Goal: Information Seeking & Learning: Find specific fact

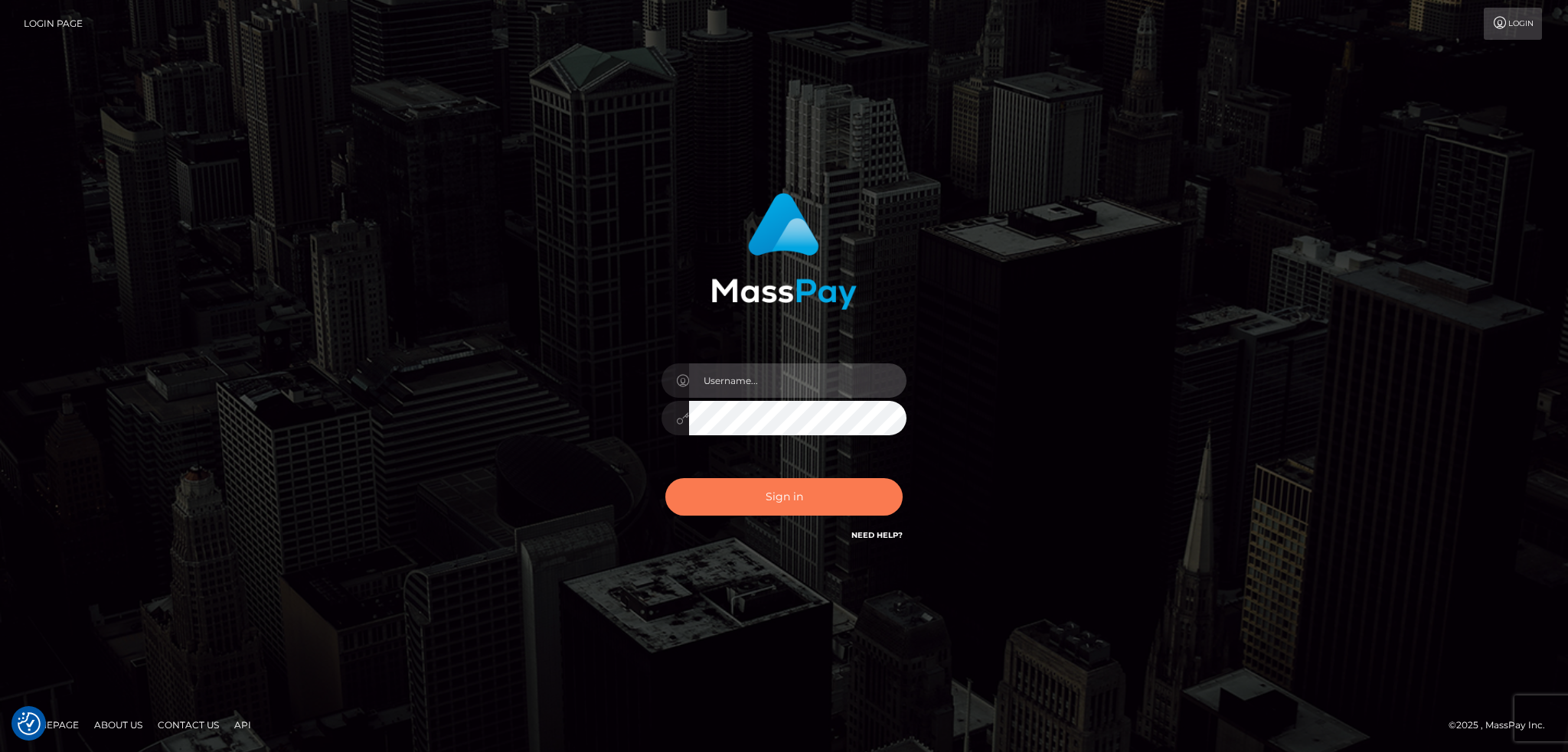
type input "alexstef"
click at [763, 500] on button "Sign in" at bounding box center [784, 497] width 237 height 38
type input "alexstef"
click at [747, 478] on button "Sign in" at bounding box center [784, 497] width 237 height 38
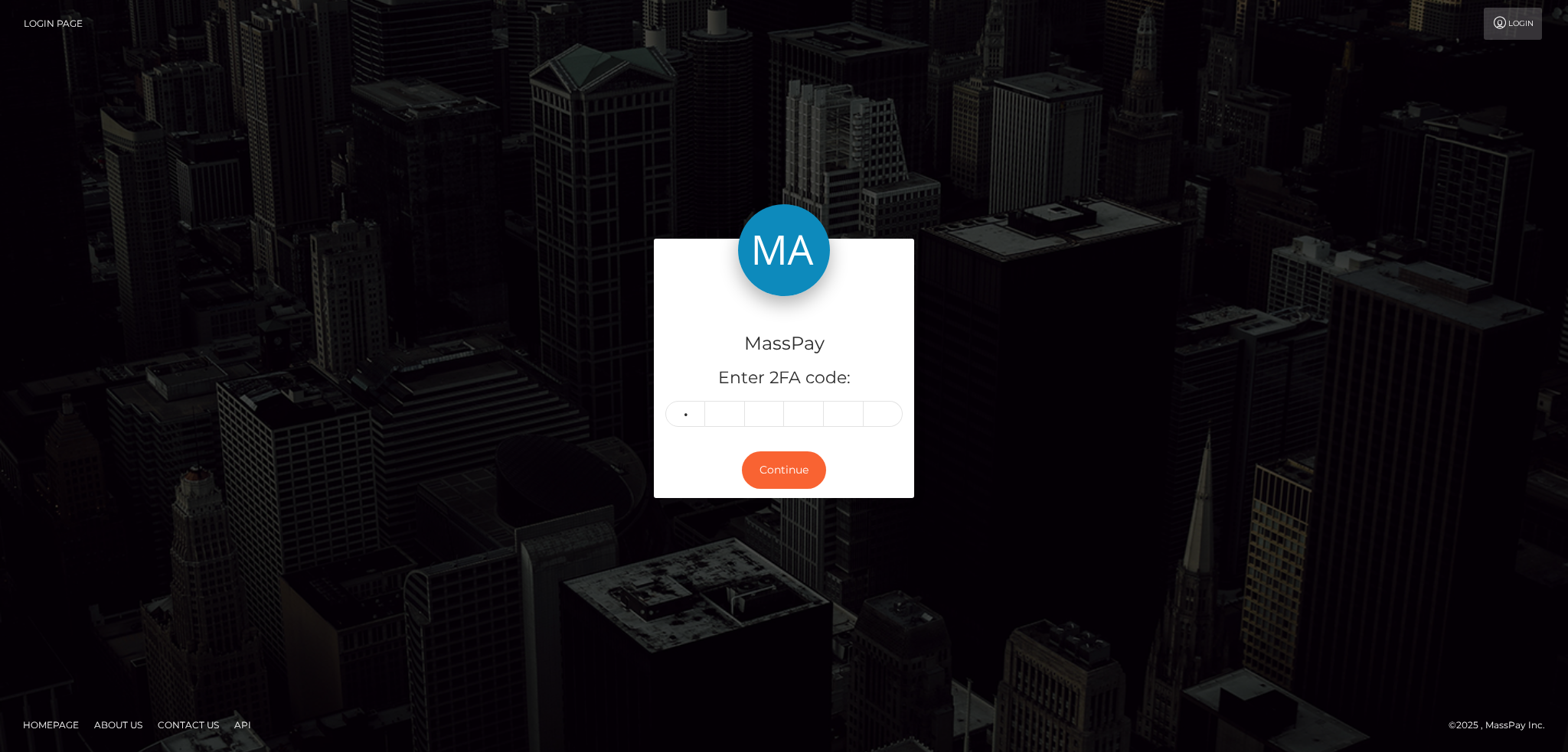
type input "4"
type input "8"
type input "7"
type input "6"
type input "5"
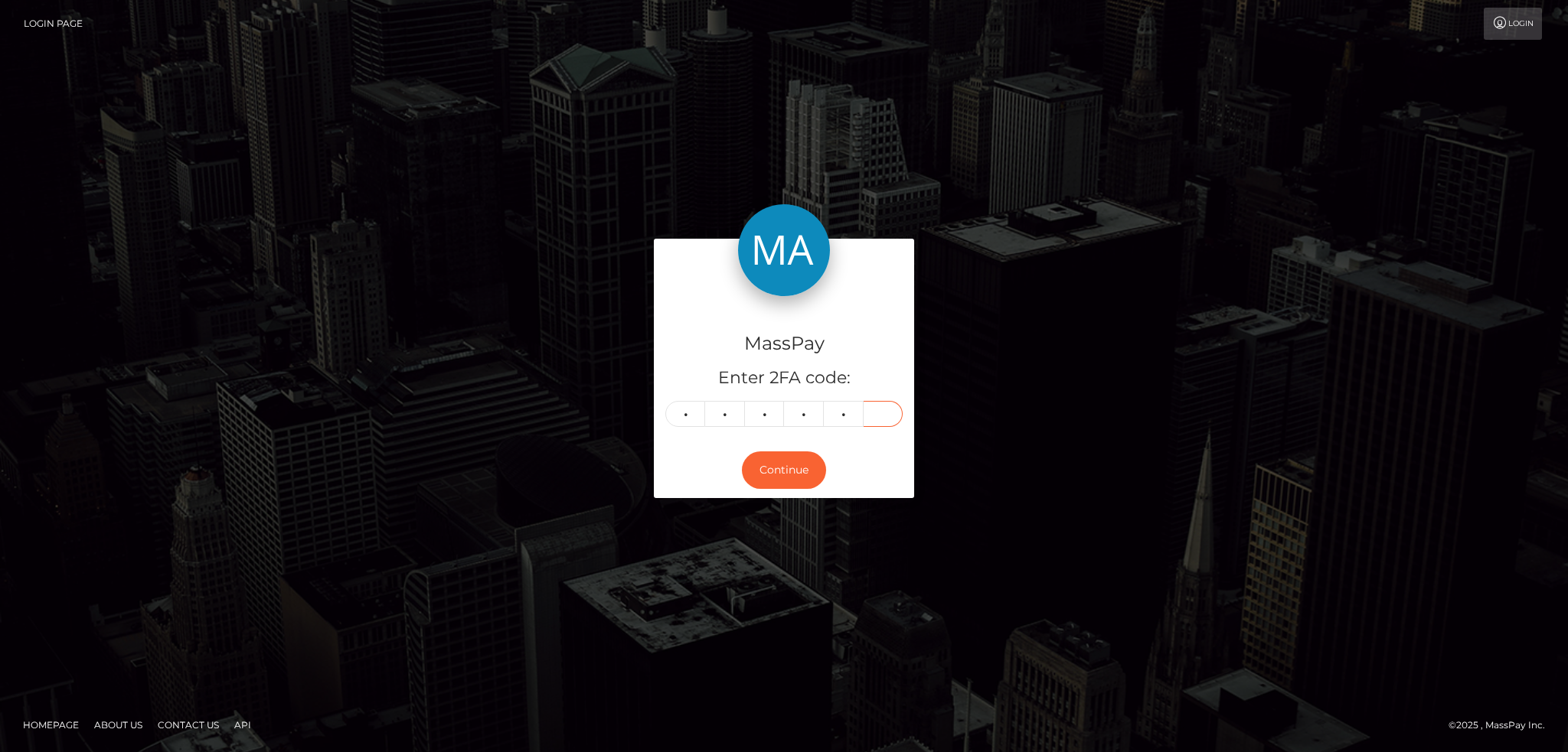
type input "4"
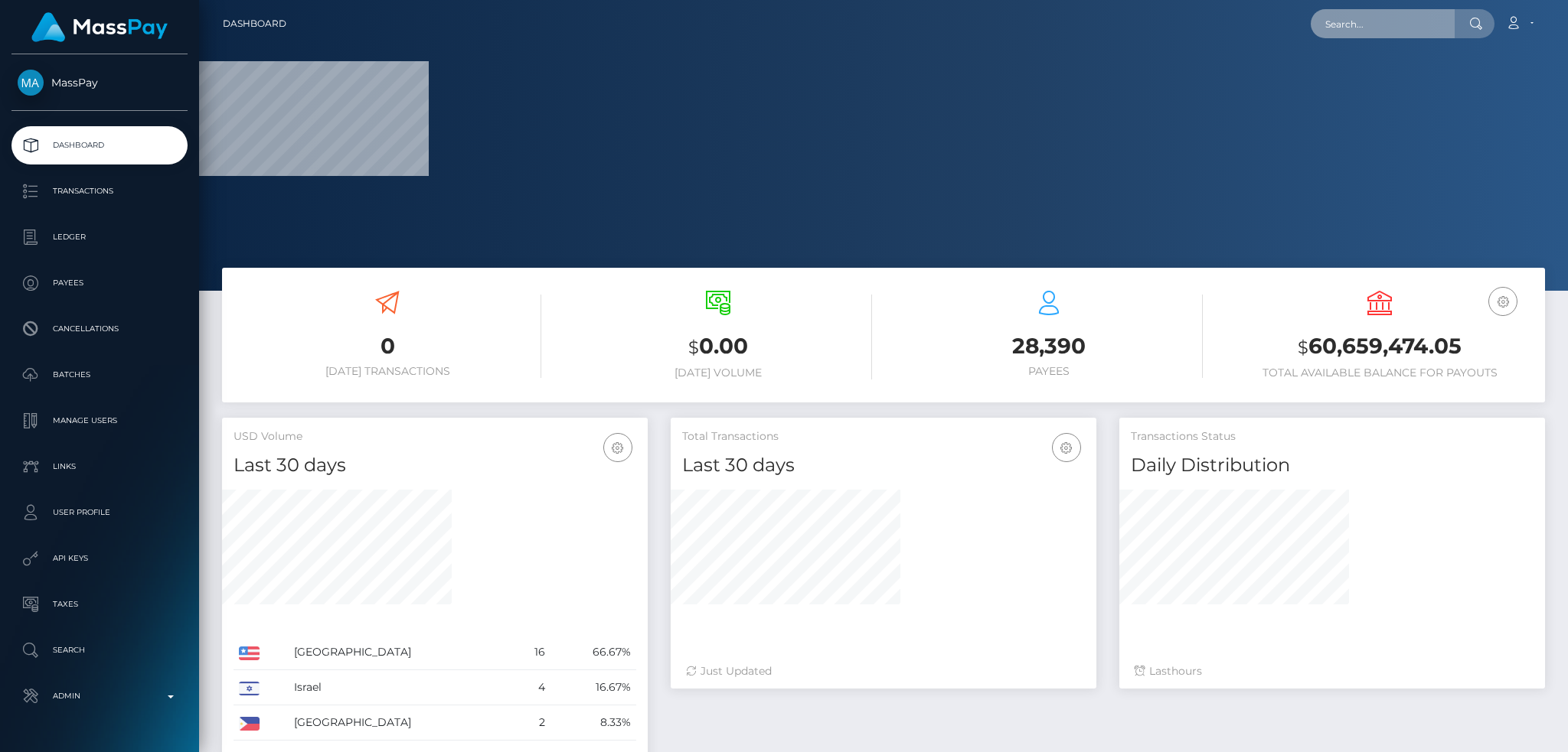
click at [1356, 27] on input "text" at bounding box center [1382, 23] width 144 height 30
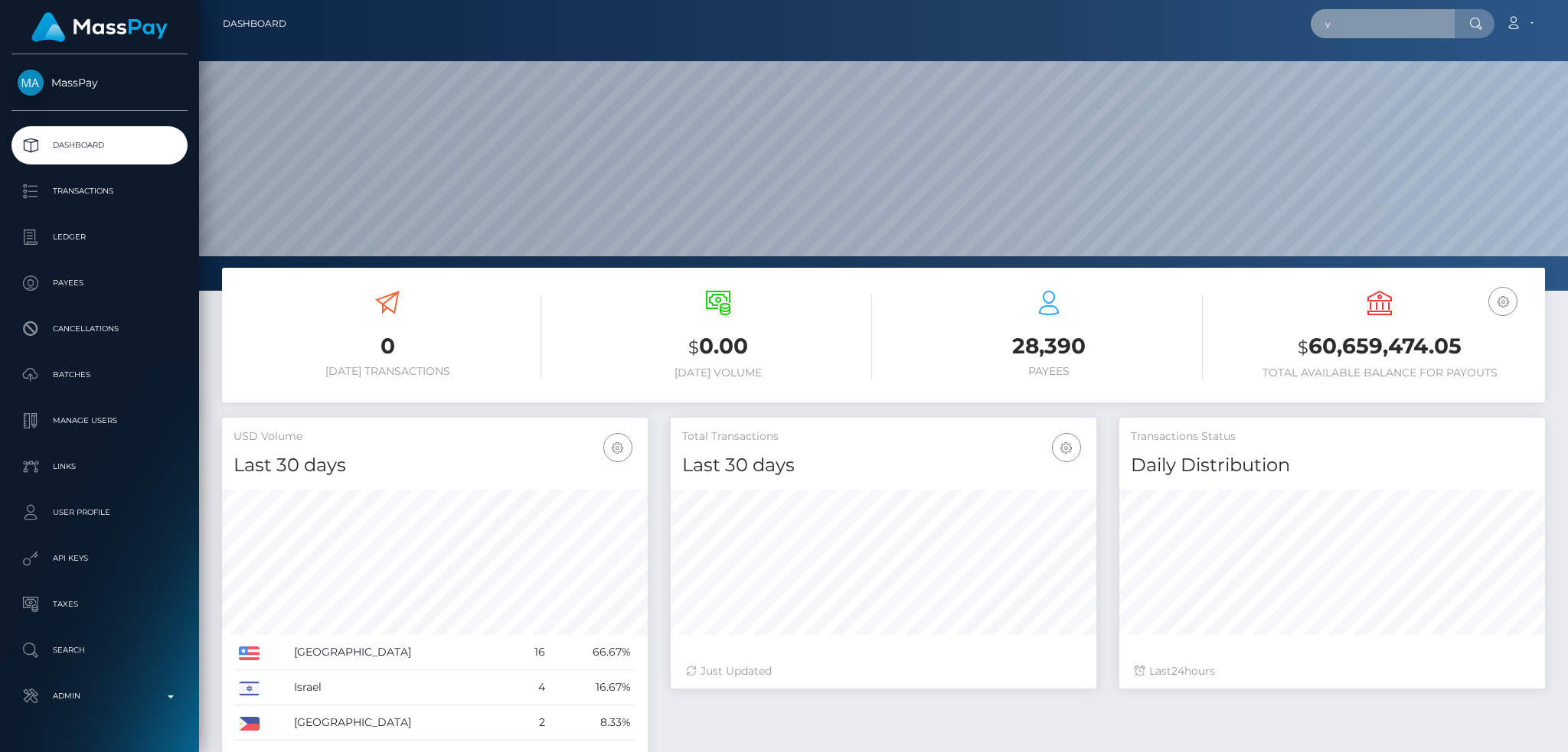
paste input "128073"
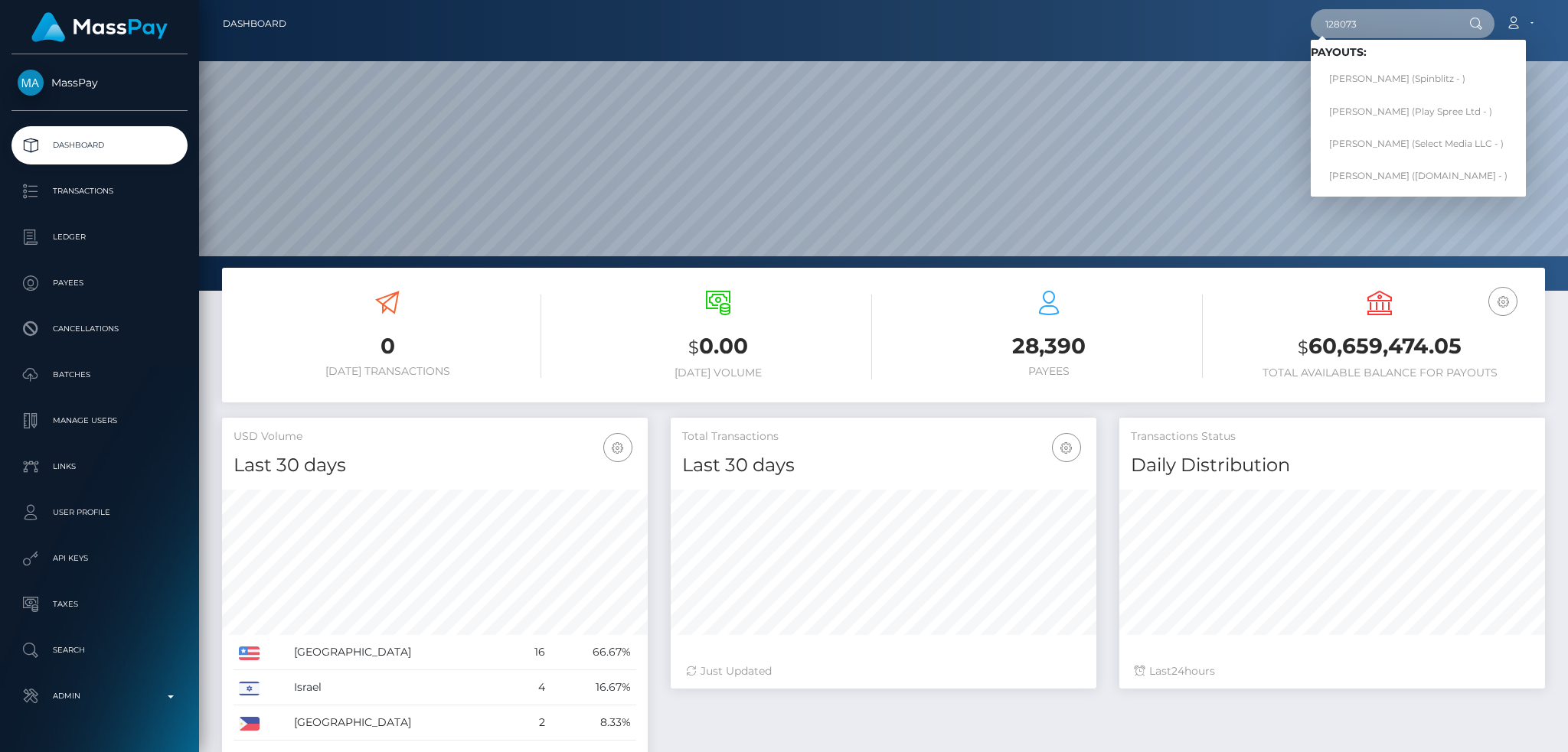
click at [1382, 22] on input "128073" at bounding box center [1382, 23] width 144 height 30
paste input "suzanne654@virginmedia.com"
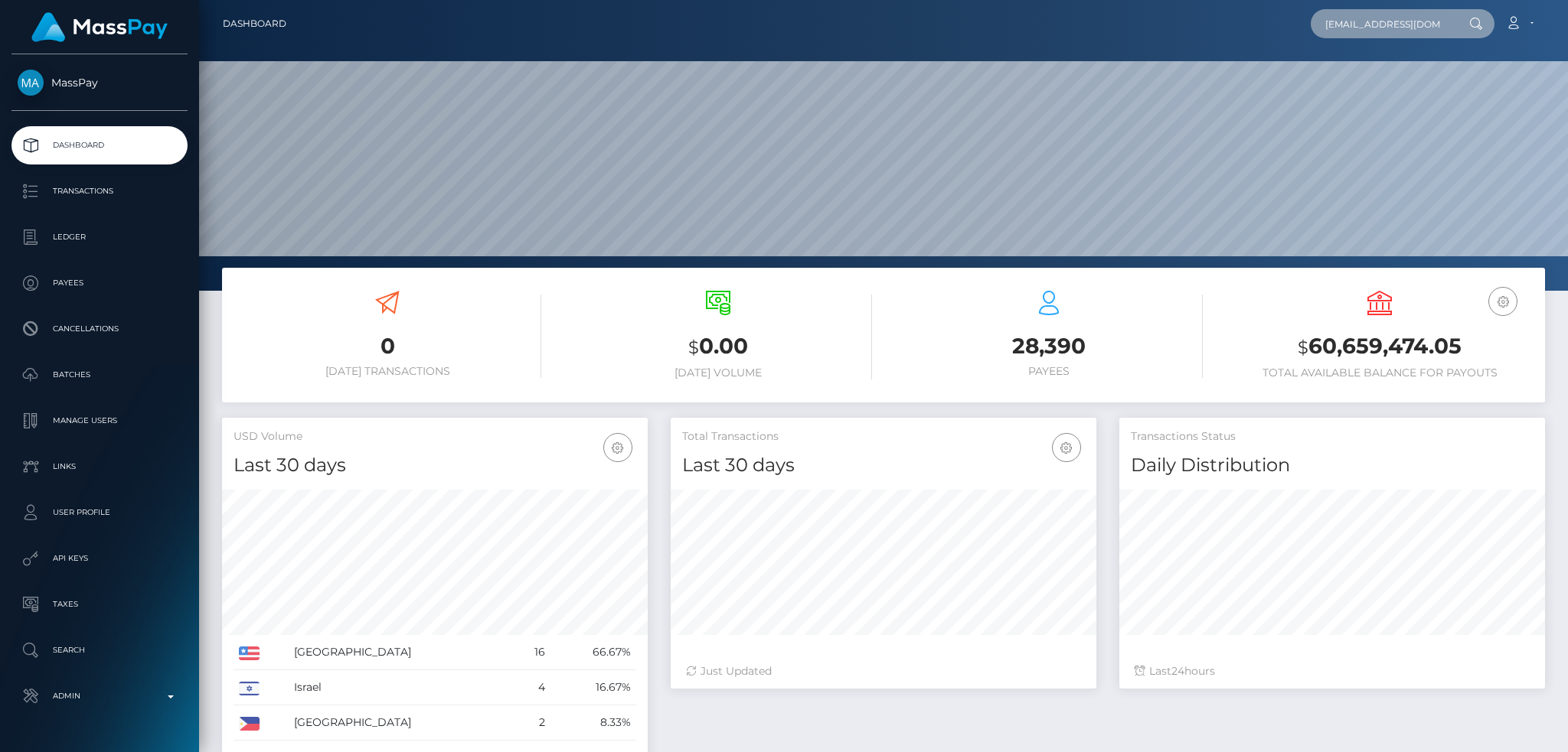
scroll to position [0, 30]
type input "suzanne654@virginmedia.com"
click at [1429, 72] on link "SUZANNE HELEN BRIND" at bounding box center [1371, 80] width 123 height 29
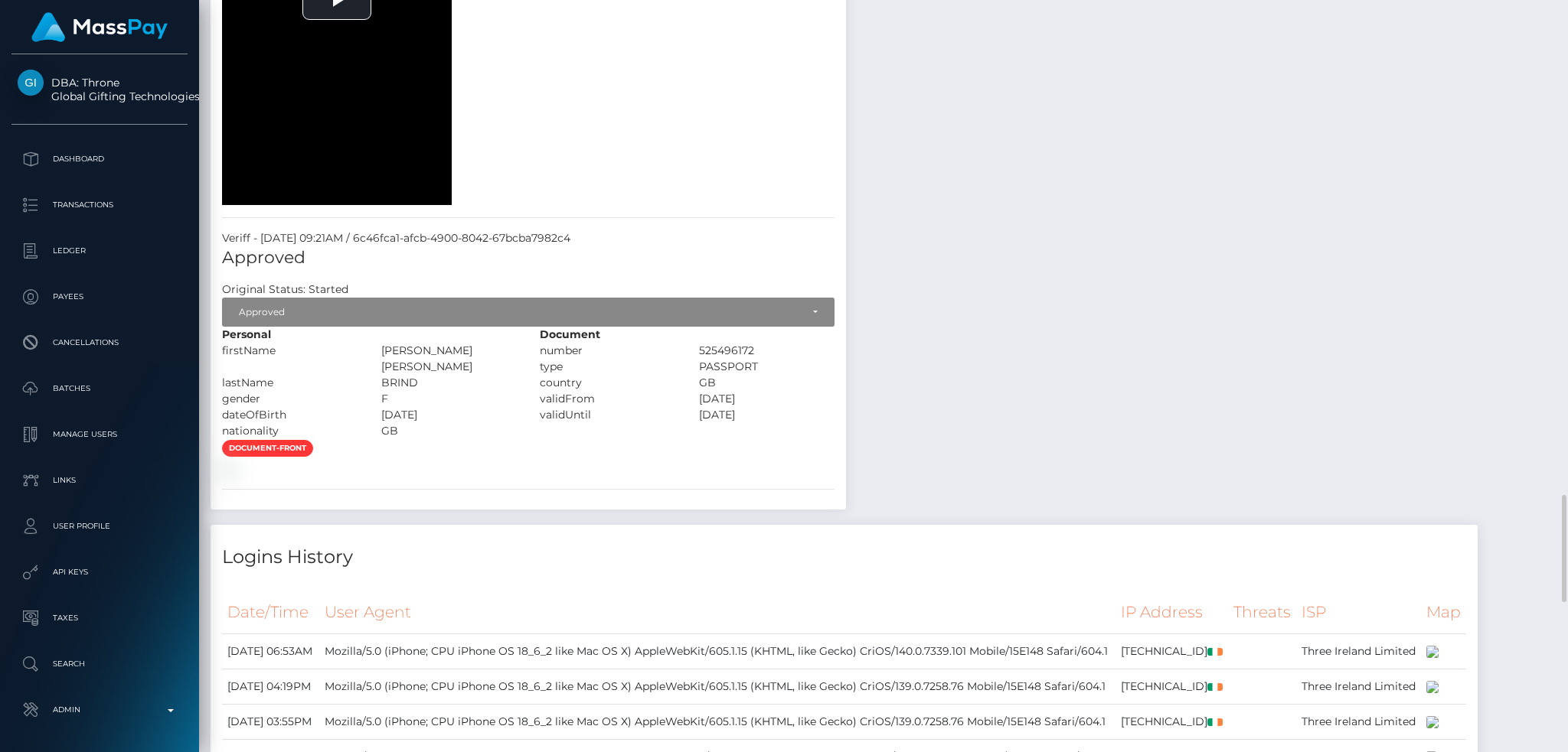
scroll to position [2142, 0]
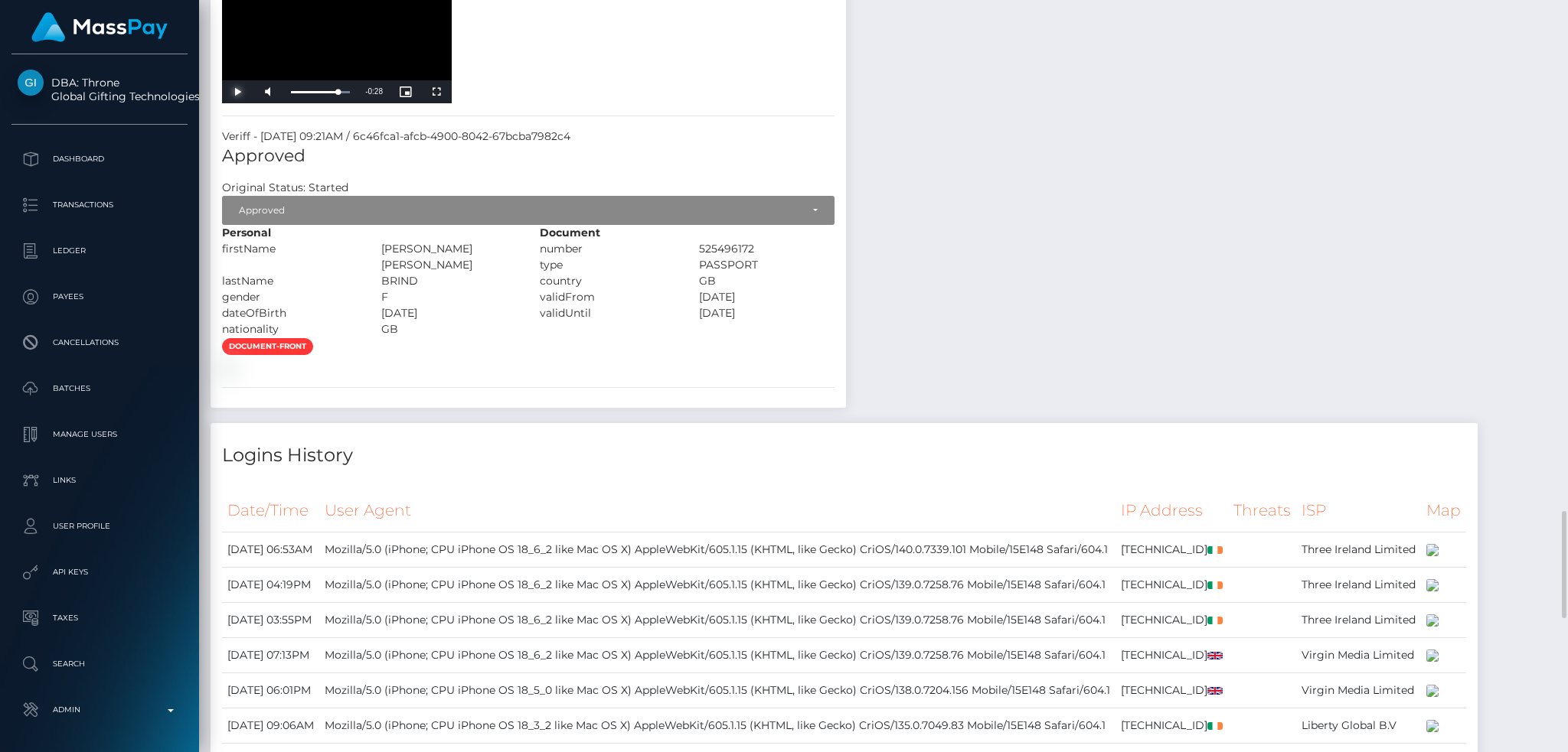
scroll to position [2244, 0]
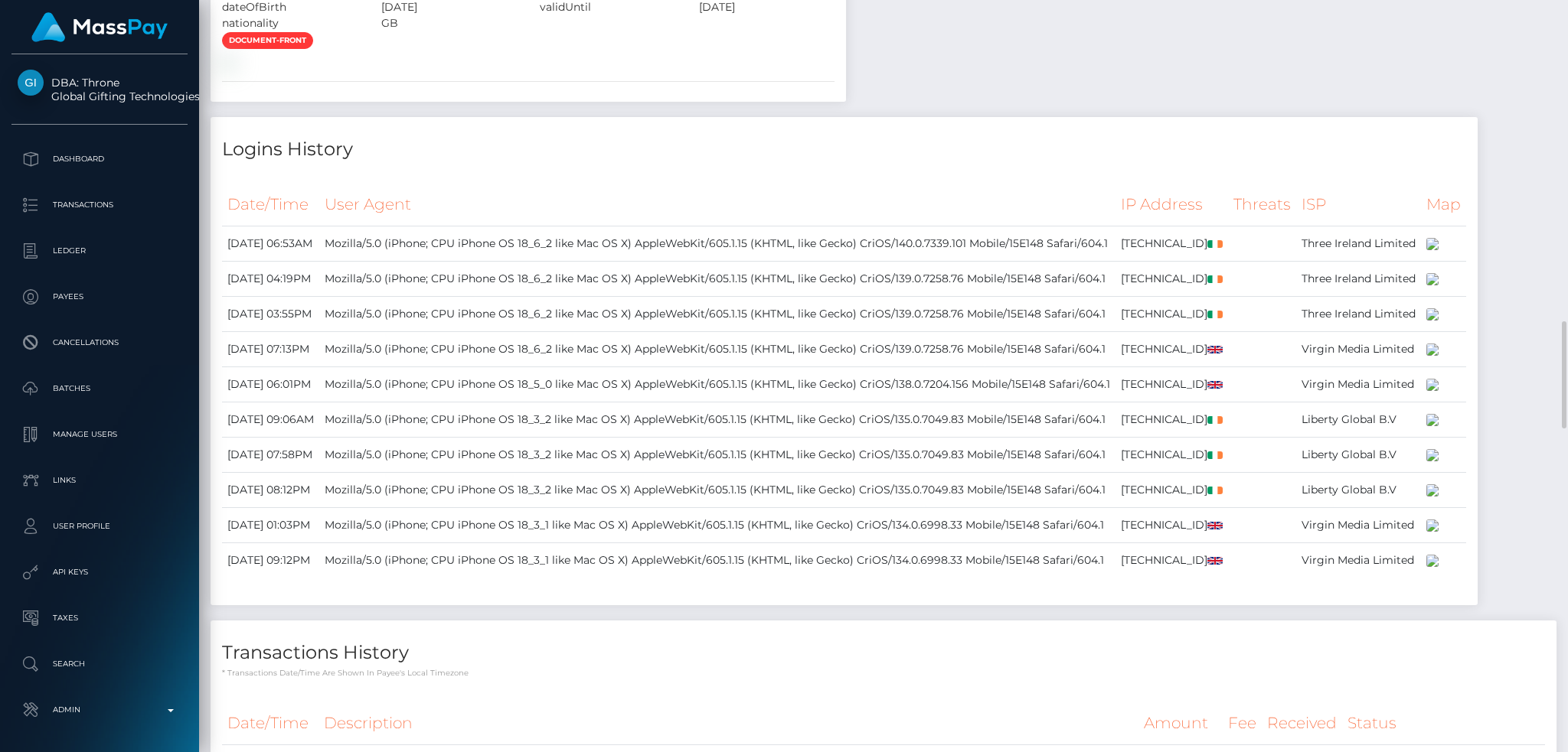
drag, startPoint x: 289, startPoint y: 533, endPoint x: 280, endPoint y: 534, distance: 9.1
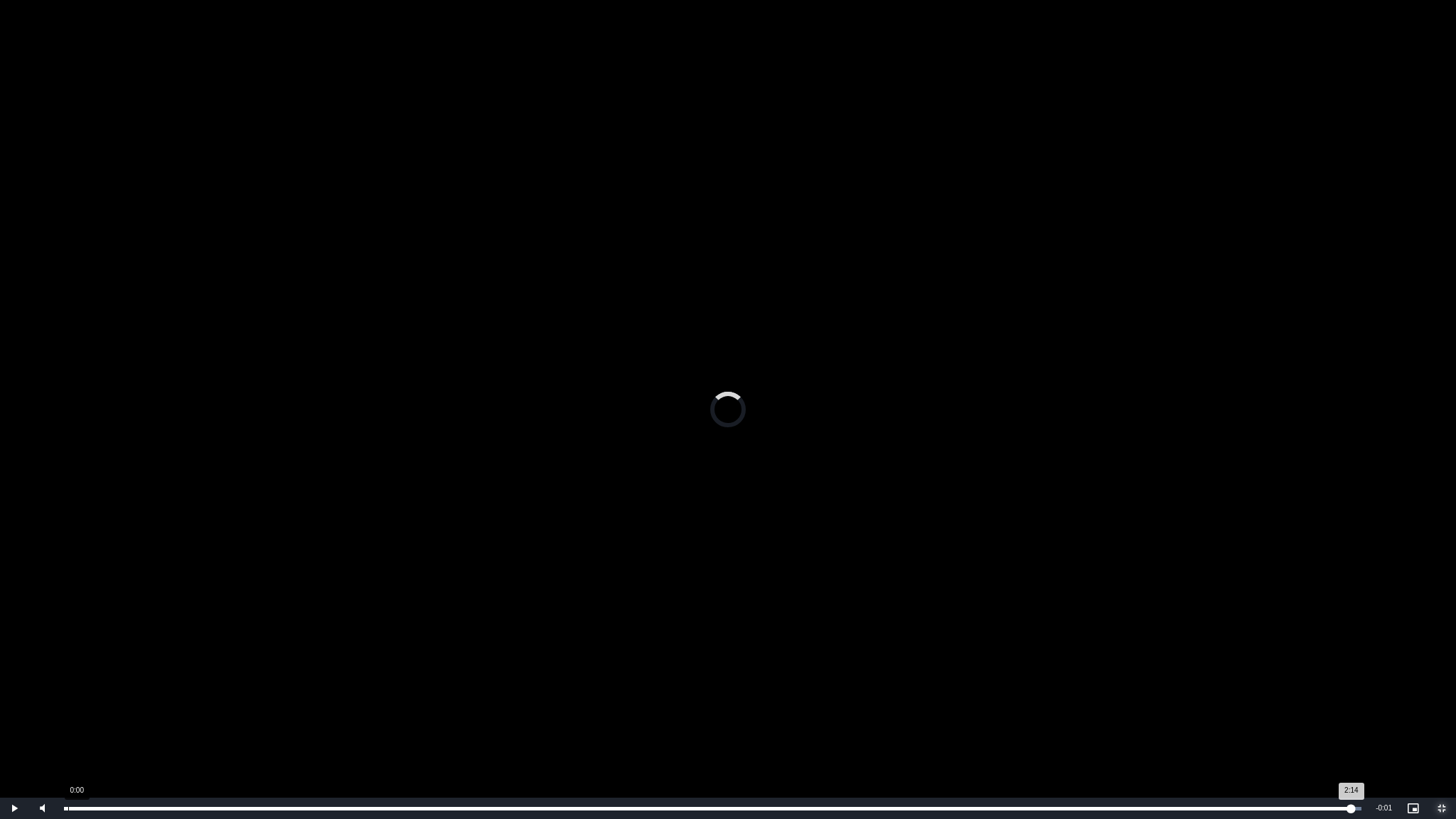
click at [68, 698] on div "Loaded : 100.00% 0:00 2:14" at bounding box center [713, 808] width 1297 height 3
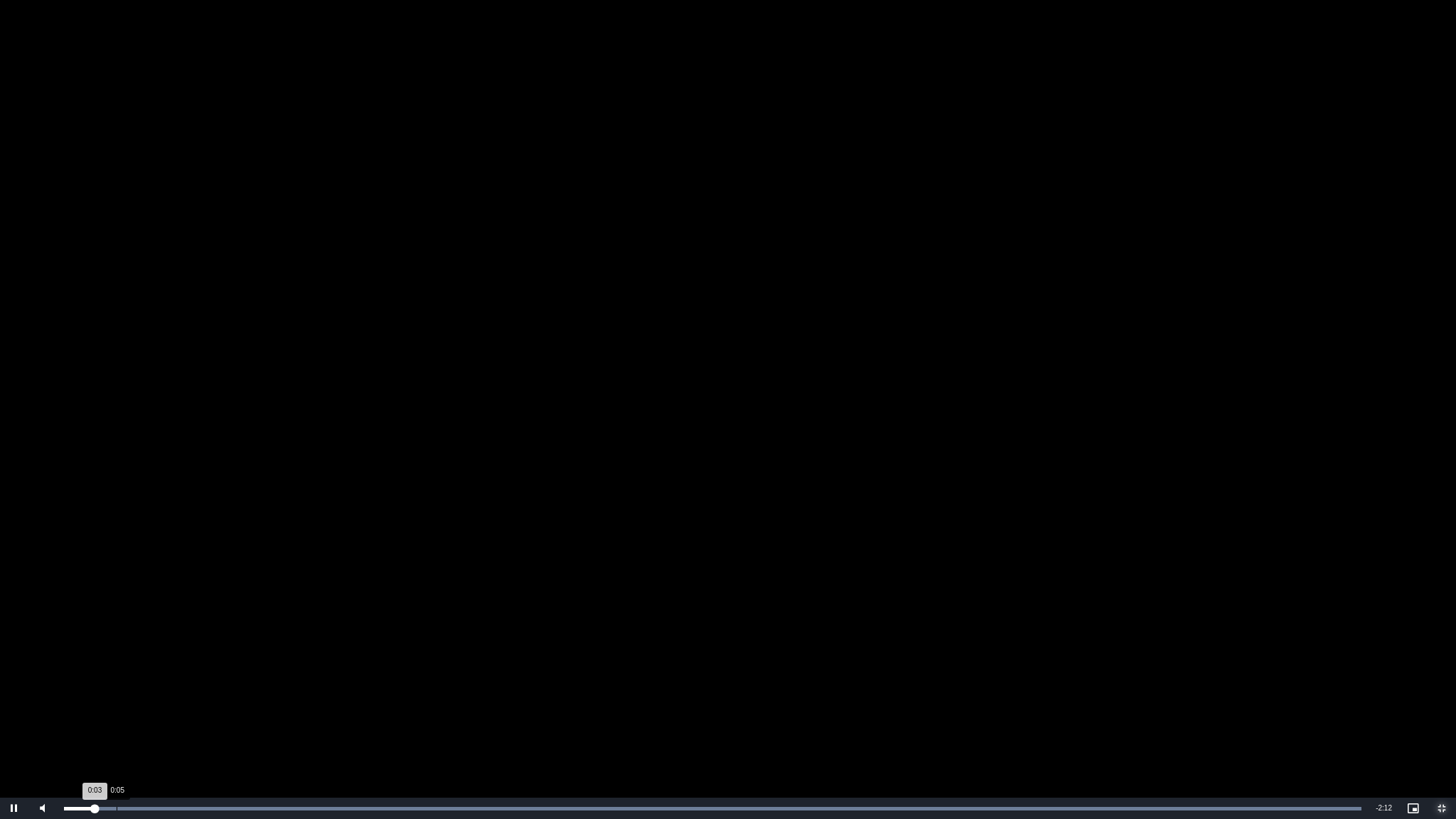
click at [116, 698] on div "Loaded : 100.00% 0:05 0:03" at bounding box center [713, 808] width 1297 height 3
click at [157, 698] on div "0:09" at bounding box center [157, 808] width 1 height 3
click at [208, 698] on div "Loaded : 100.00% 0:15 0:15" at bounding box center [713, 808] width 1297 height 3
click at [234, 698] on div "Loaded : 100.00% 0:17 0:15" at bounding box center [713, 808] width 1297 height 3
click at [370, 698] on div "Loaded : 100.00% 0:32 0:17" at bounding box center [712, 808] width 1311 height 22
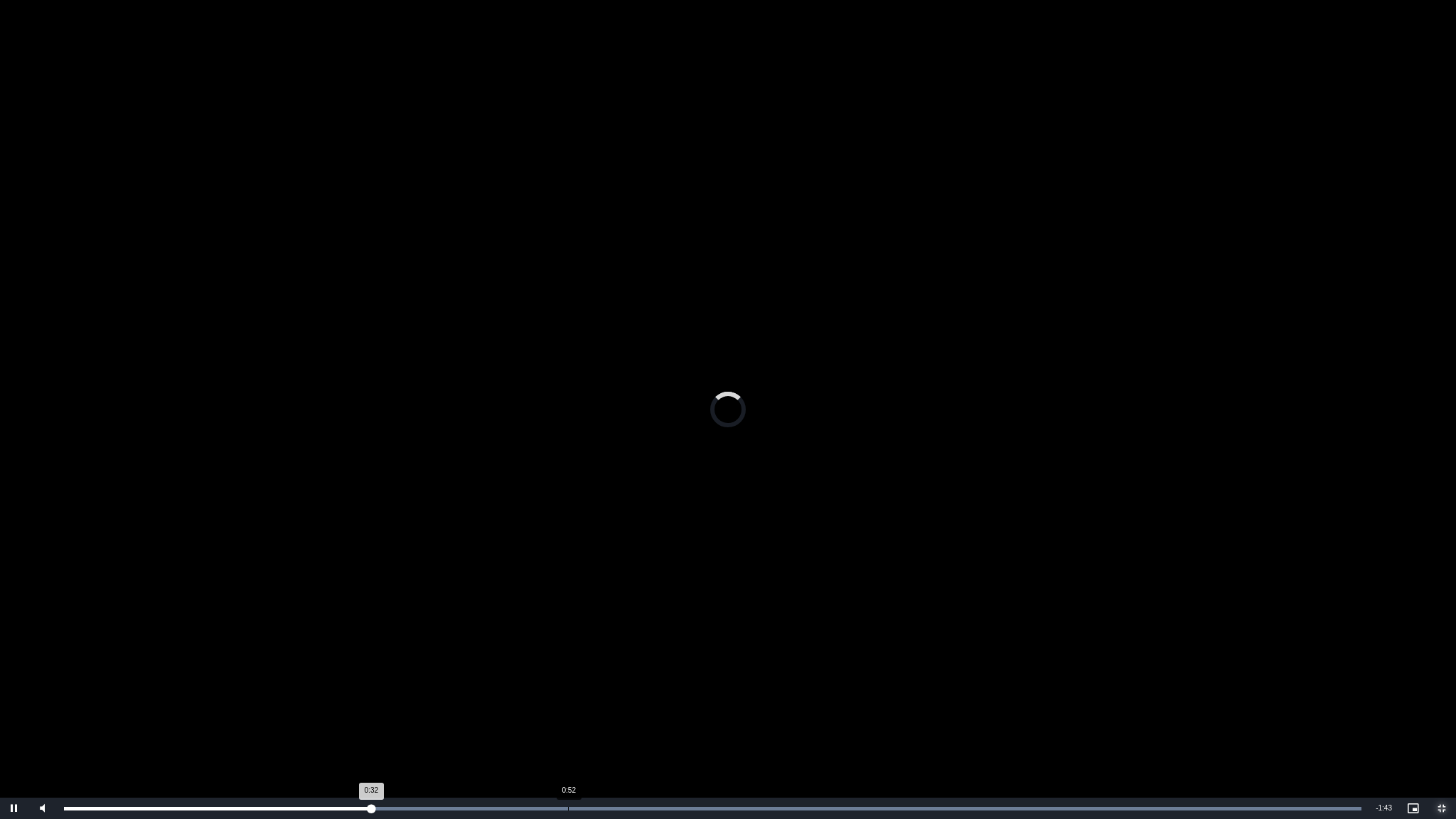
click at [567, 698] on div "Loaded : 100.00% 0:52 0:32" at bounding box center [712, 808] width 1311 height 22
click at [661, 698] on div "Loaded : 100.00% 1:02 0:52" at bounding box center [712, 808] width 1311 height 22
click at [775, 698] on div "1:14" at bounding box center [775, 808] width 1 height 3
click at [926, 698] on div "Loaded : 100.00% 1:30 1:15" at bounding box center [712, 808] width 1311 height 22
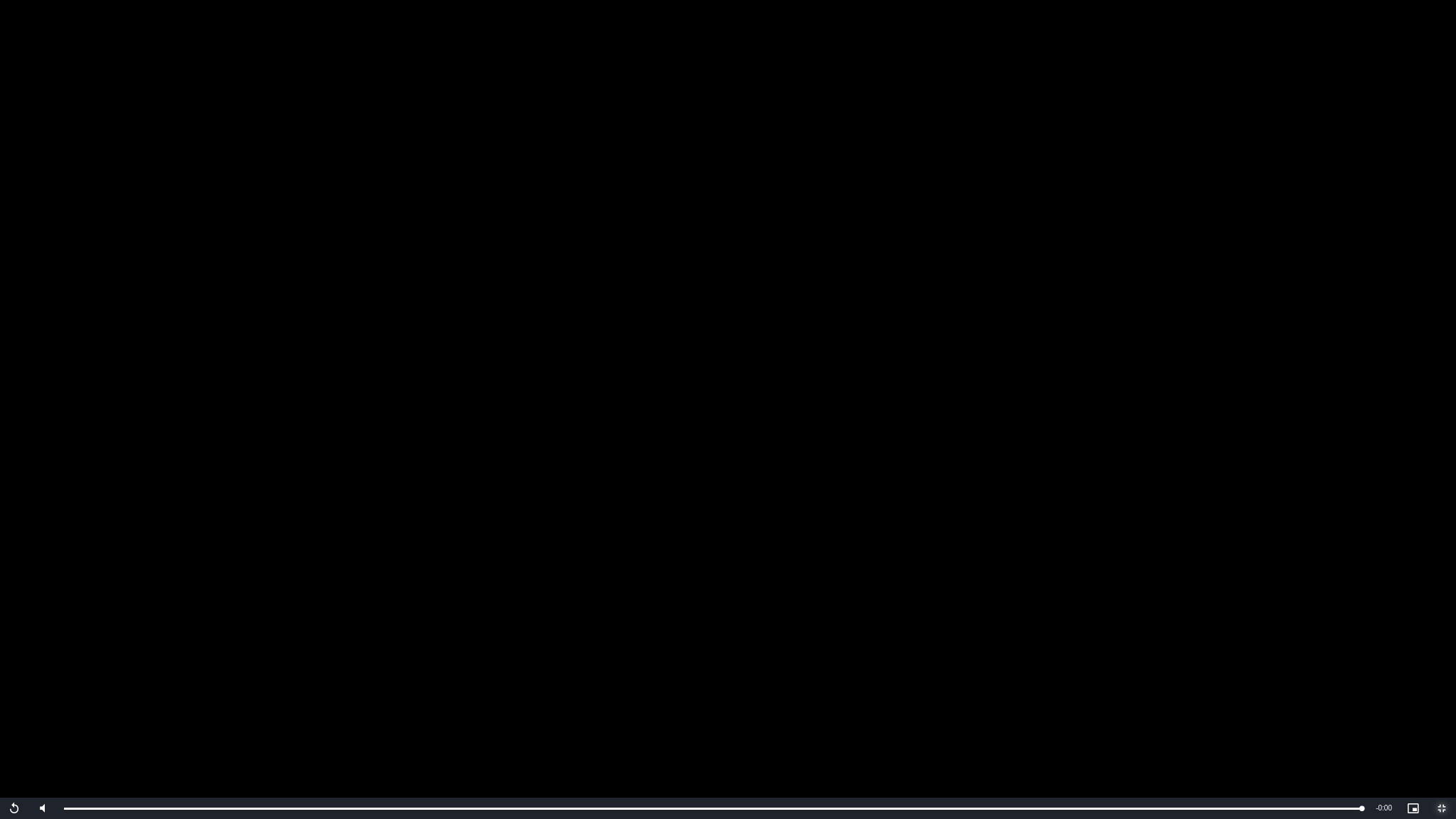
click at [1438, 698] on span "Video Player" at bounding box center [1441, 808] width 28 height 0
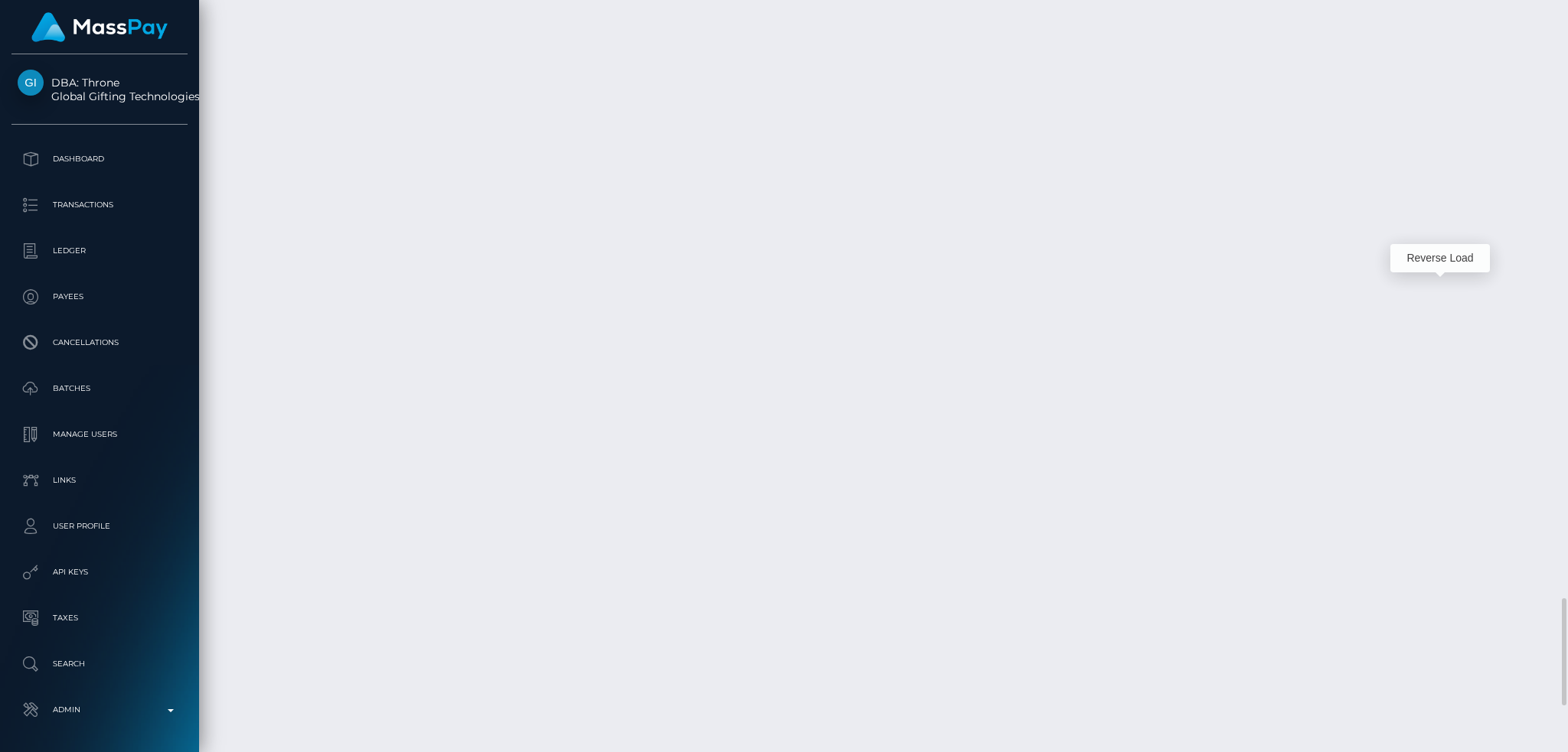
scroll to position [183, 425]
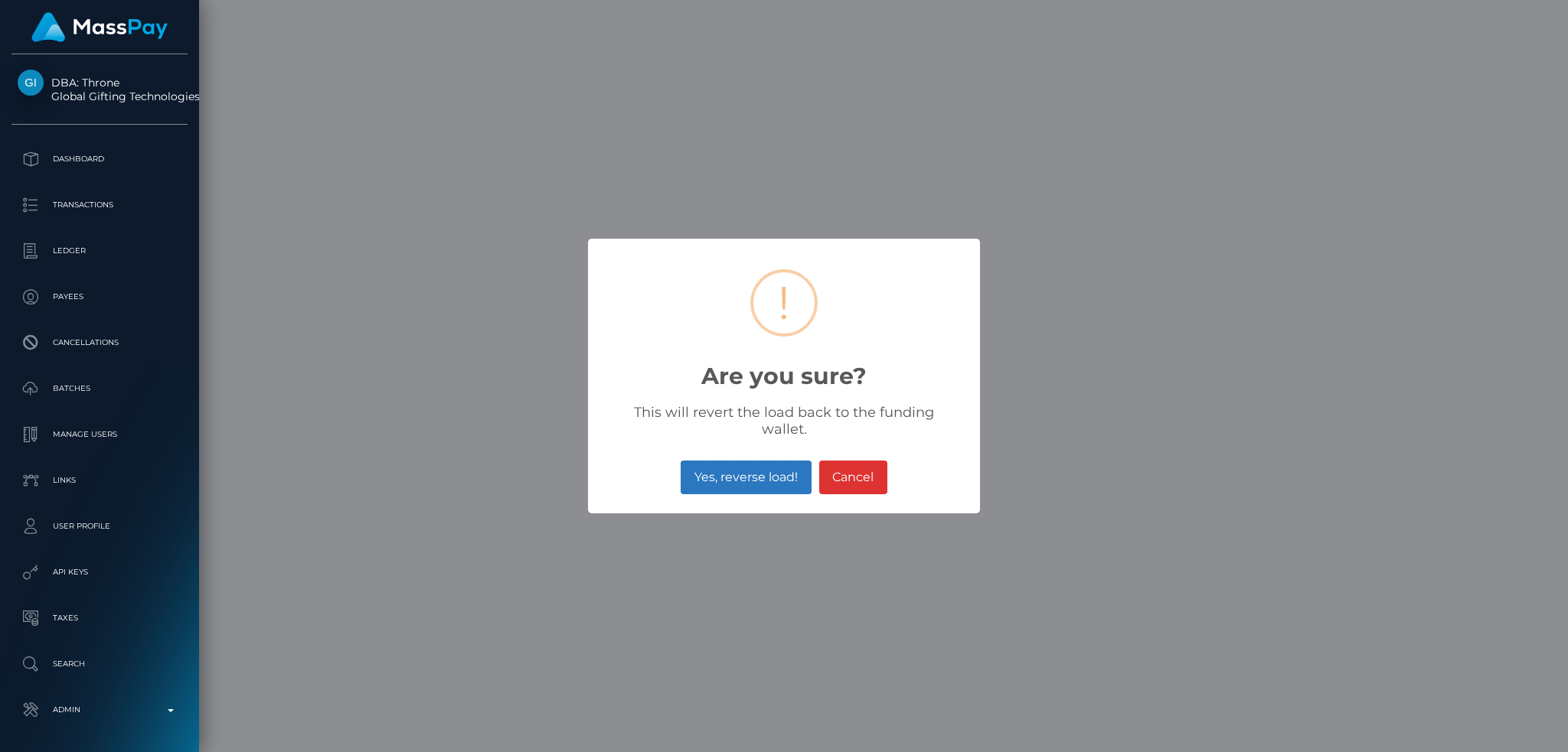
click at [725, 460] on button "Yes, reverse load!" at bounding box center [745, 477] width 130 height 34
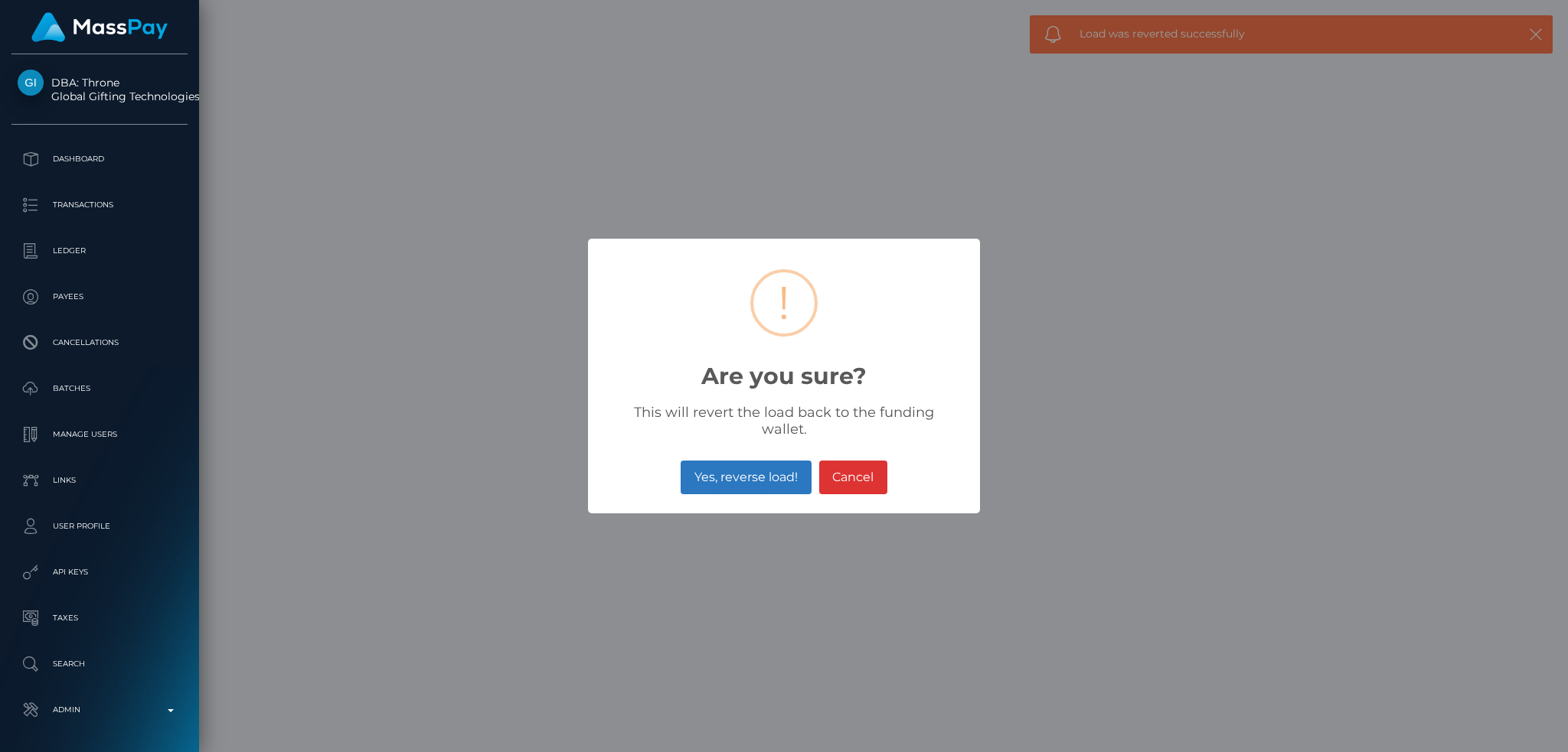
click at [750, 460] on button "Yes, reverse load!" at bounding box center [745, 477] width 130 height 34
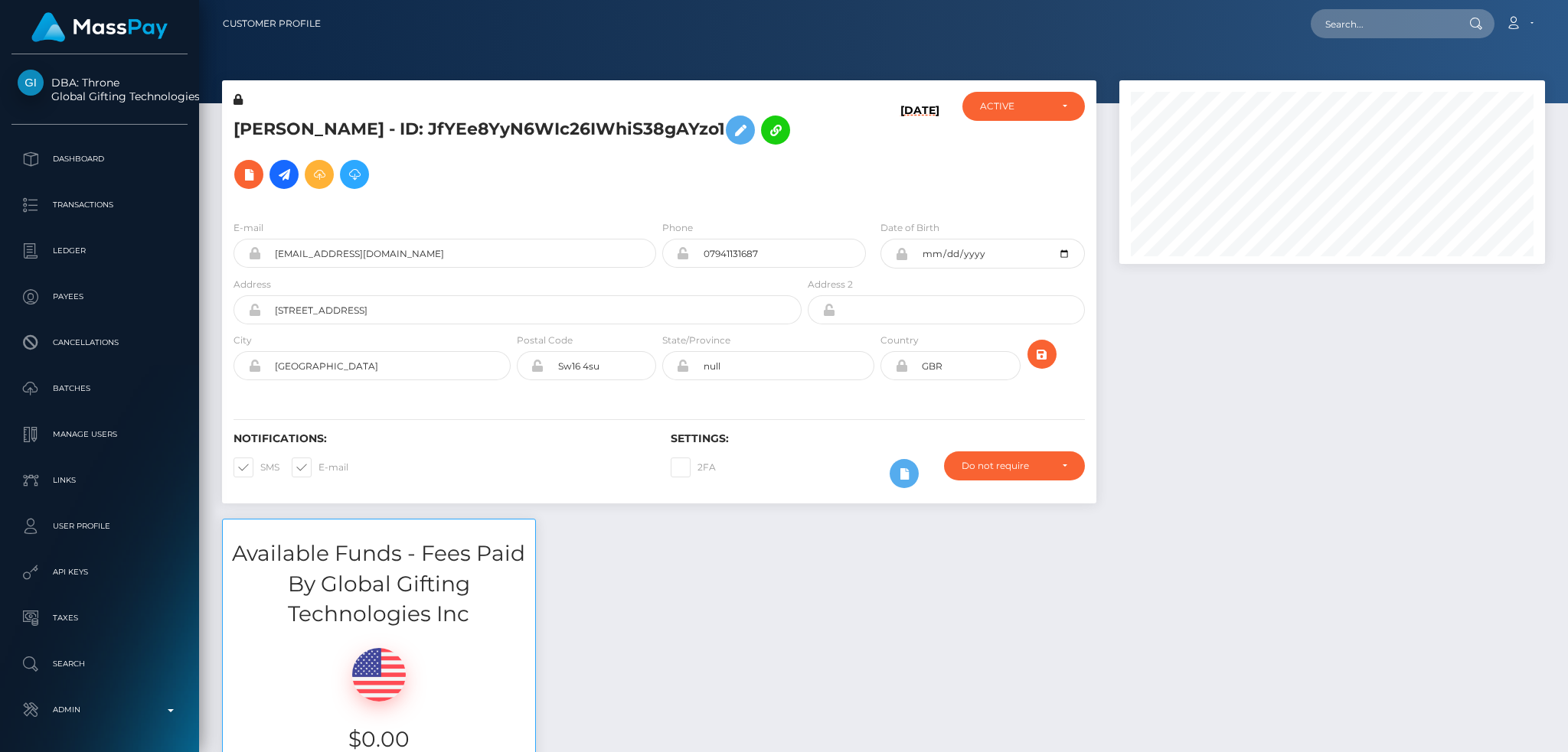
scroll to position [183, 425]
click at [1355, 29] on input "text" at bounding box center [1382, 23] width 144 height 30
paste input "pout_uqOSHMPOOn4qp"
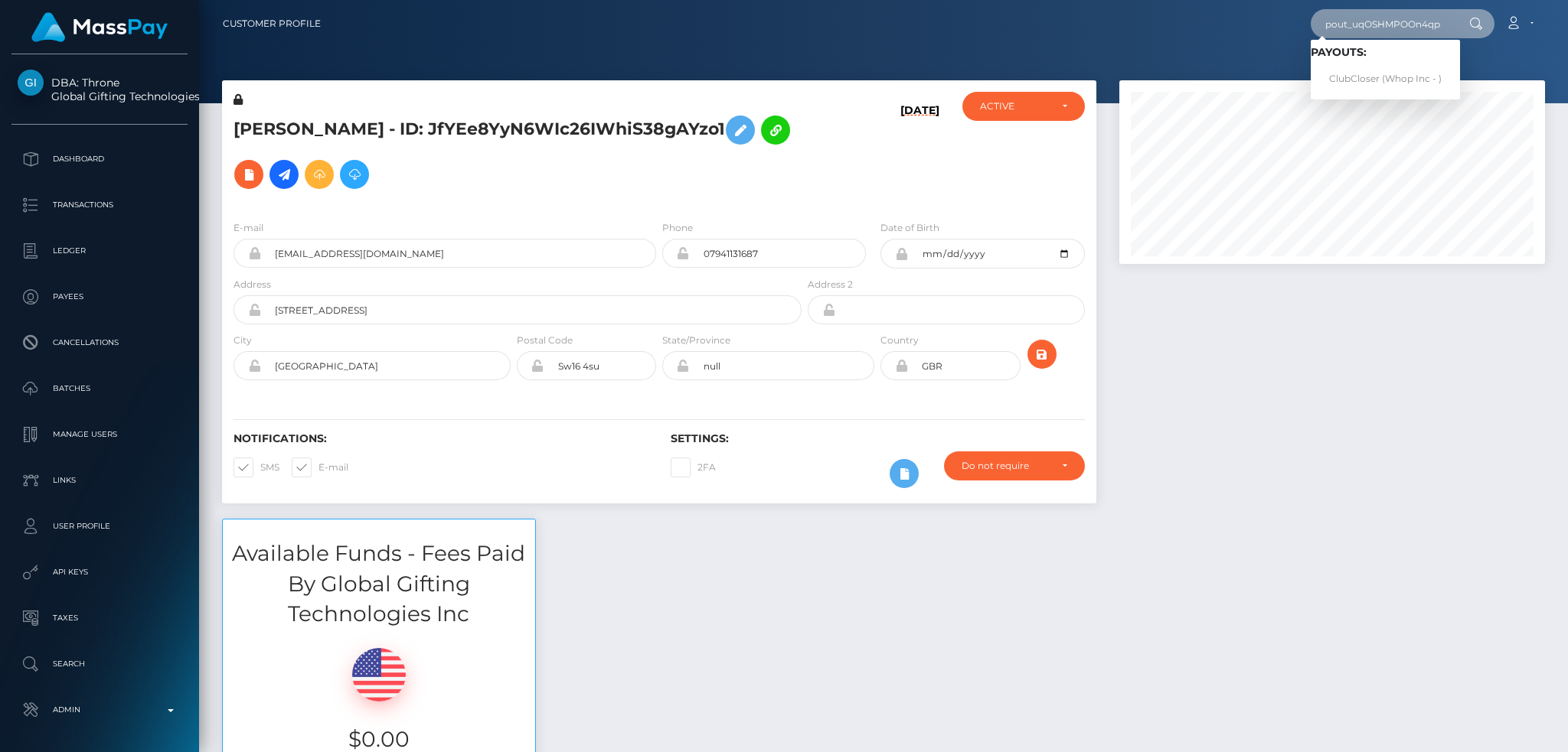
type input "pout_uqOSHMPOOn4qp"
click at [1398, 76] on link "ClubCloser (Whop Inc - )" at bounding box center [1385, 80] width 149 height 29
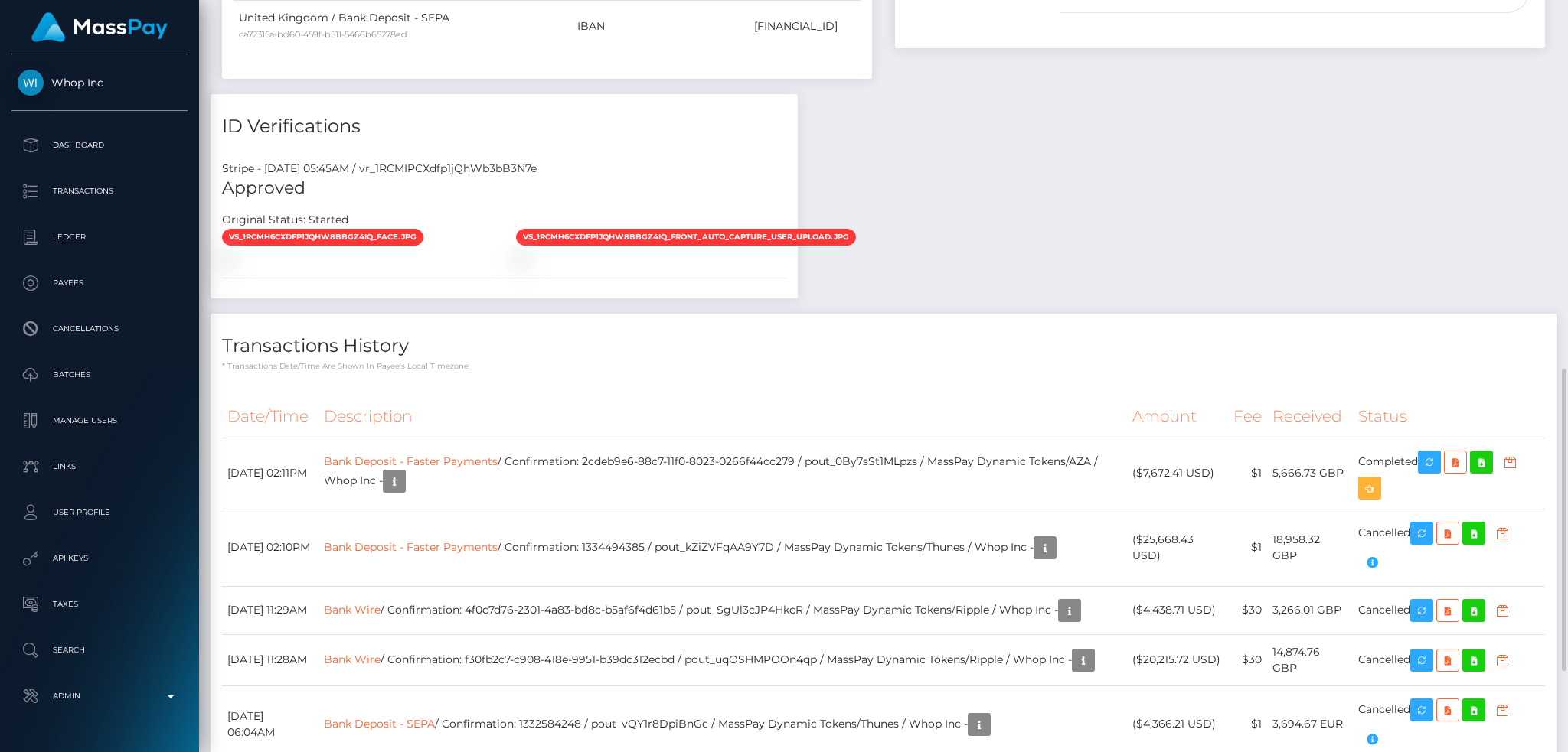
scroll to position [1121, 0]
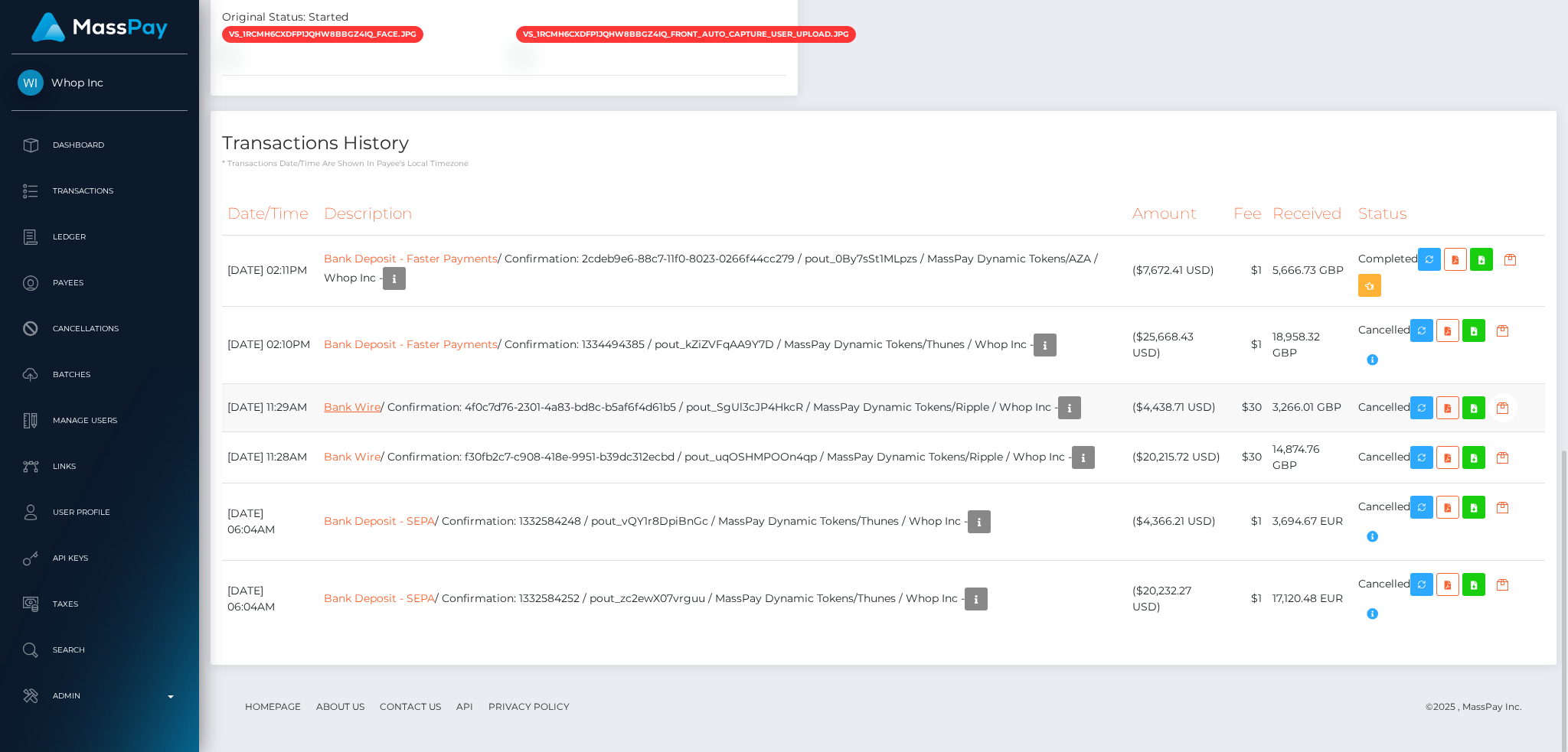
click at [380, 401] on link "Bank Wire" at bounding box center [352, 407] width 56 height 13
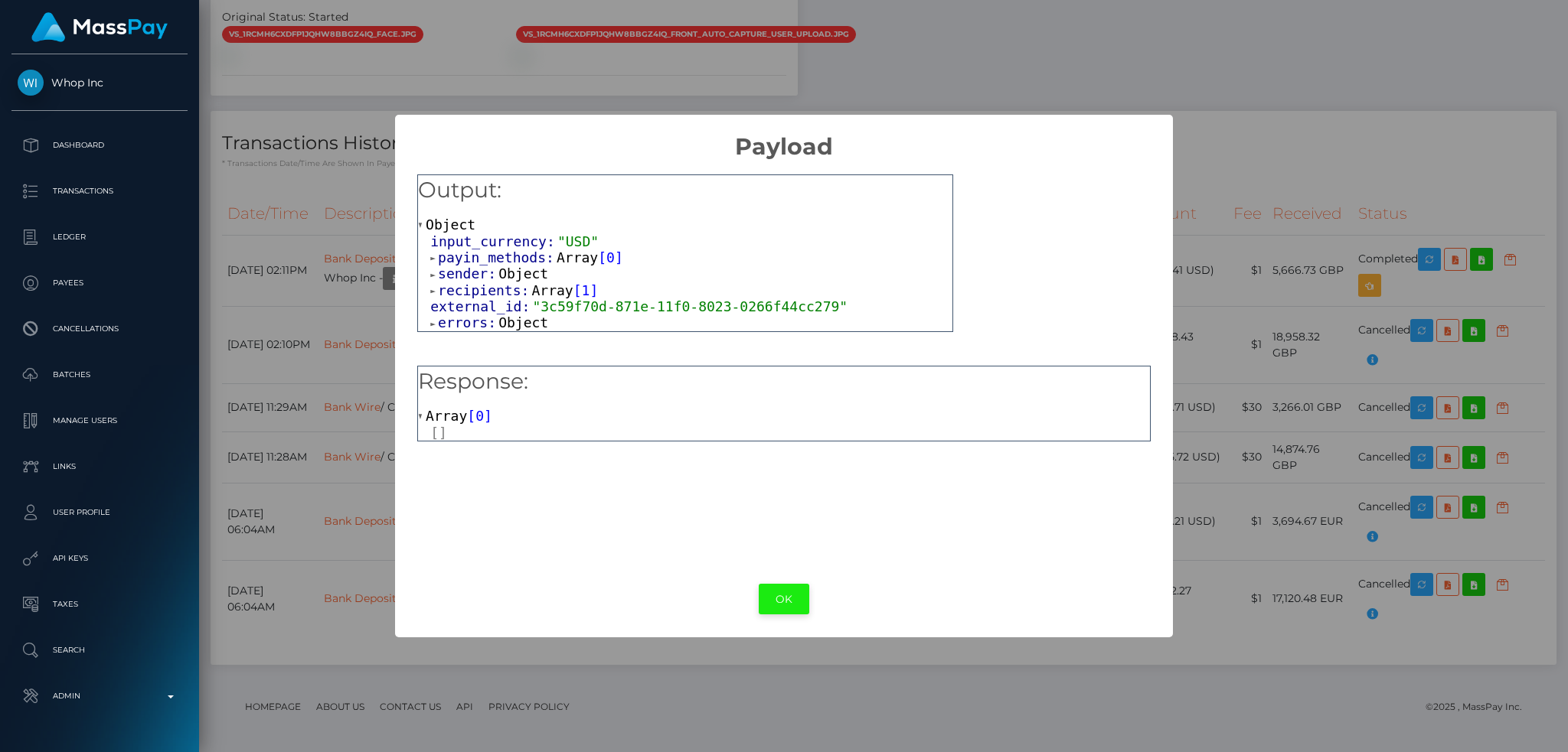
click at [774, 593] on button "OK" at bounding box center [784, 599] width 50 height 31
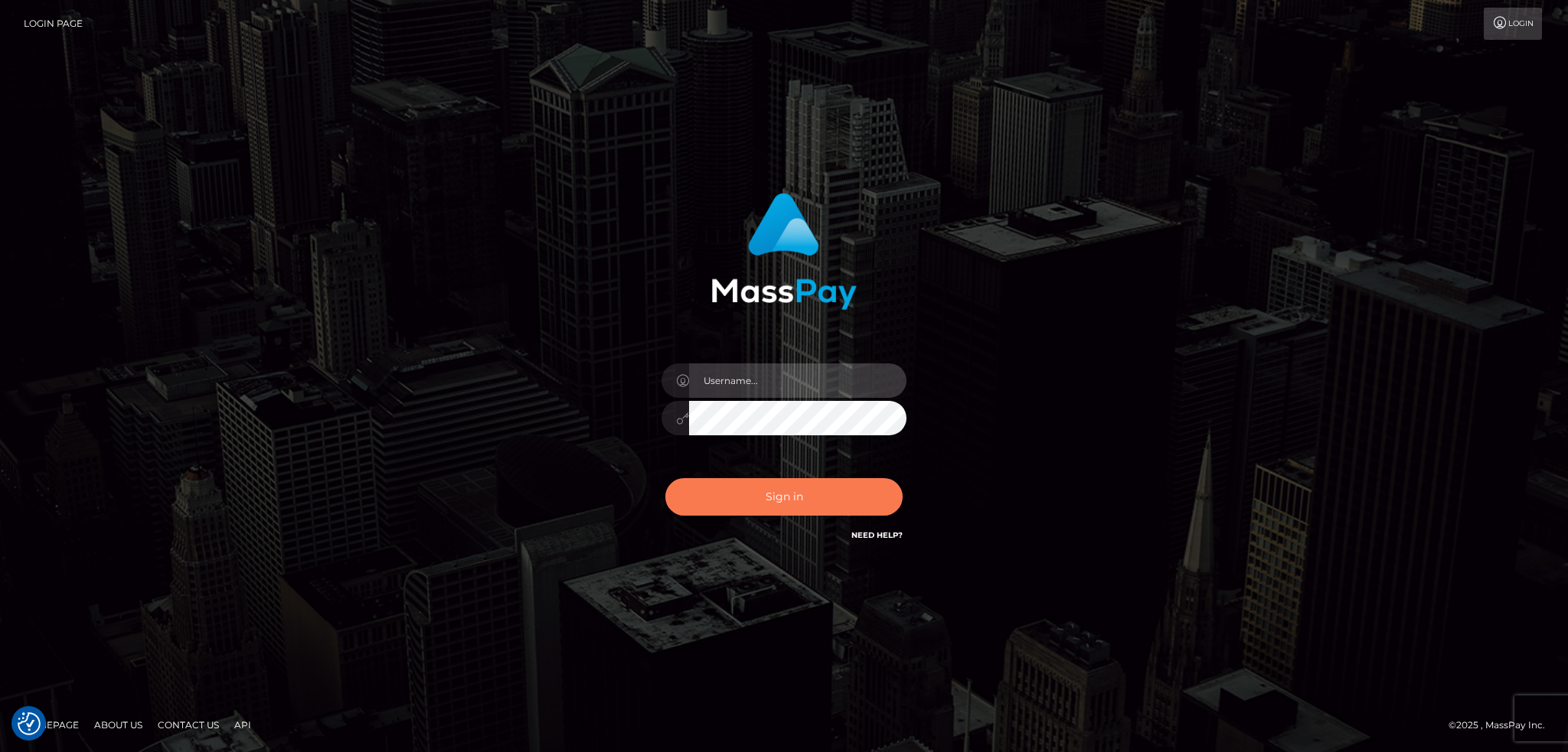
type input "alexstef"
click at [770, 484] on button "Sign in" at bounding box center [784, 497] width 237 height 38
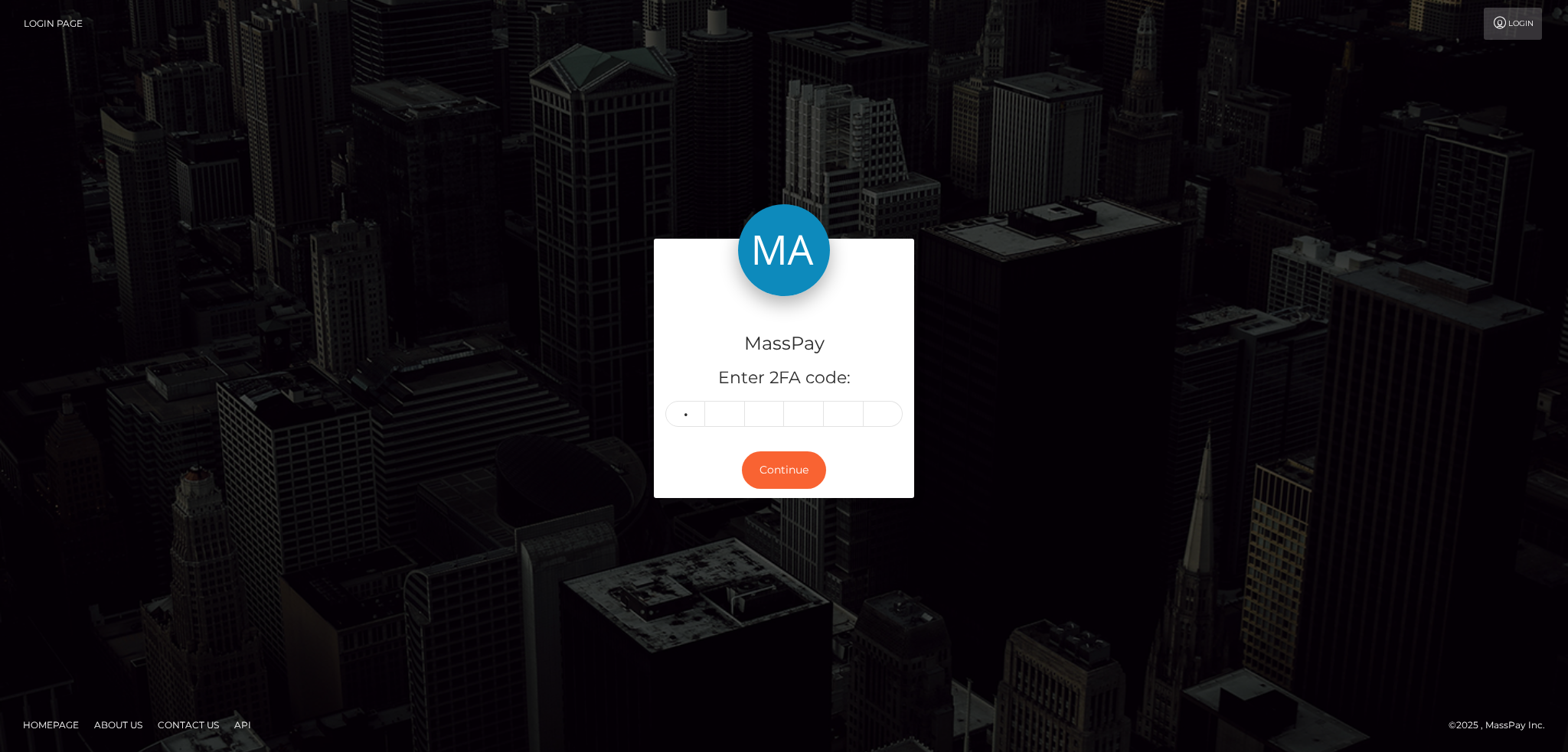
type input "2"
type input "7"
type input "6"
type input "8"
type input "5"
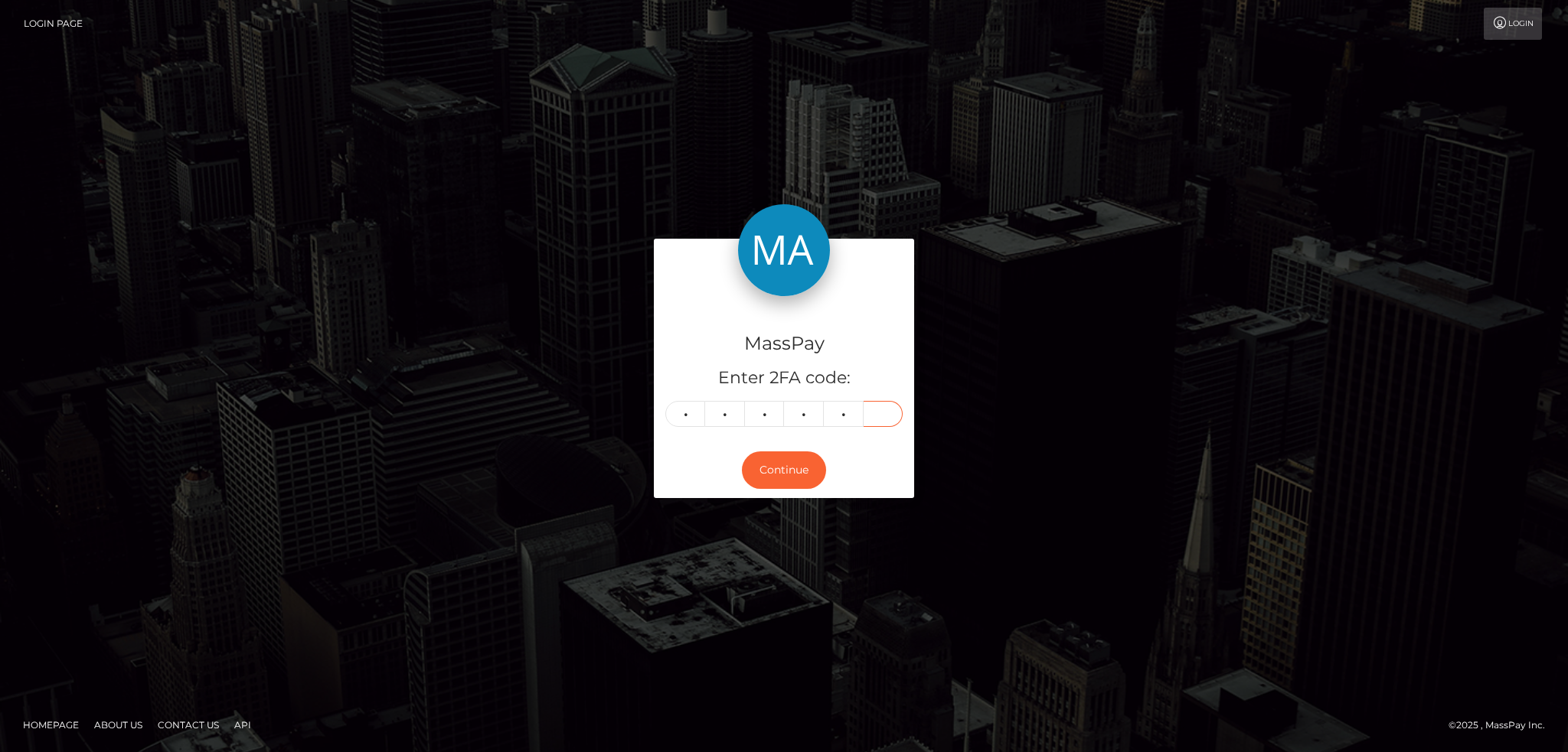
type input "5"
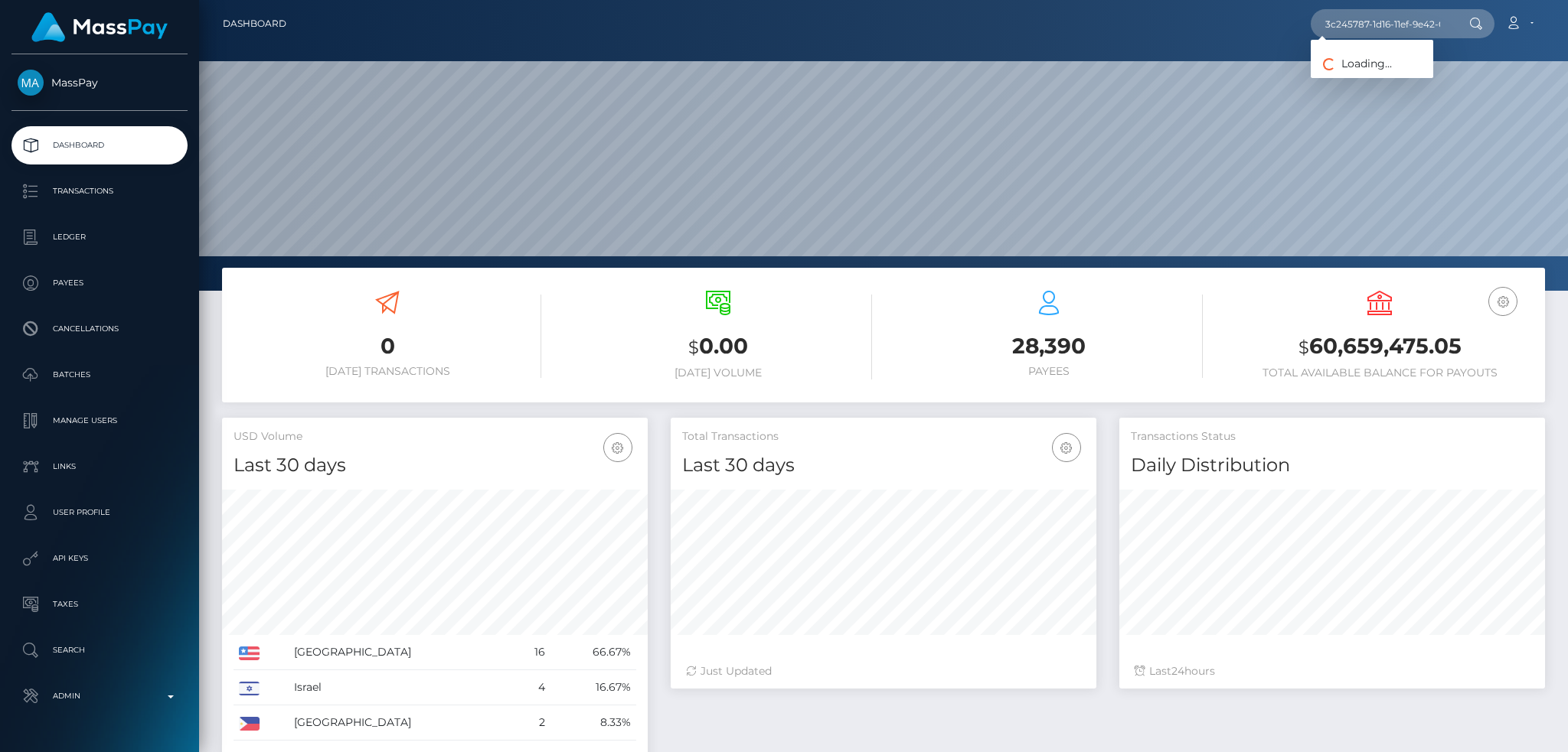
type input "3c245787-1d16-11ef-9e42-062d9cd50a19"
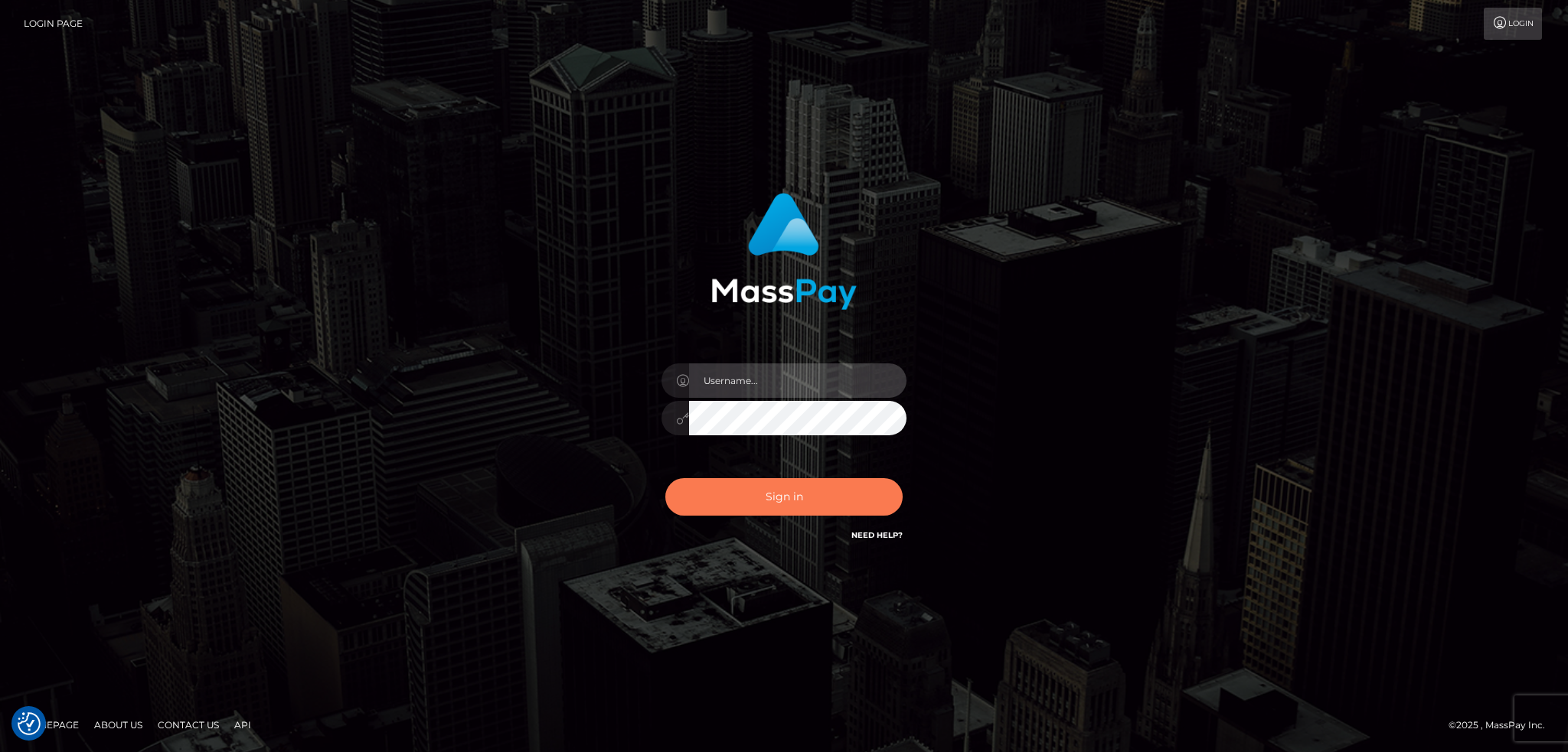
type input "alexstef"
click at [792, 497] on button "Sign in" at bounding box center [784, 497] width 237 height 38
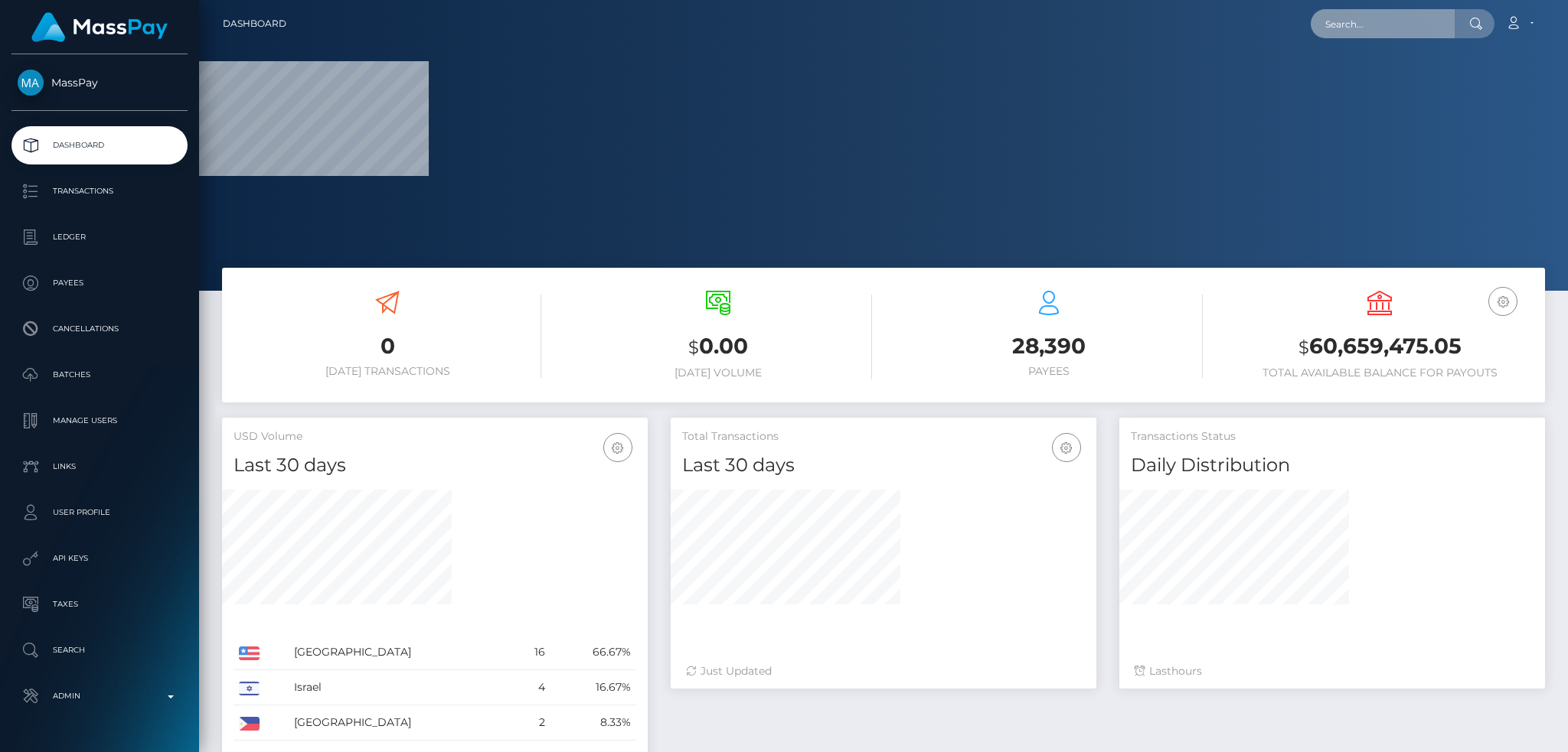
click at [1372, 29] on input "text" at bounding box center [1382, 23] width 144 height 30
paste input "3c245787-1d16-11ef-9e42-062d9cd50a19"
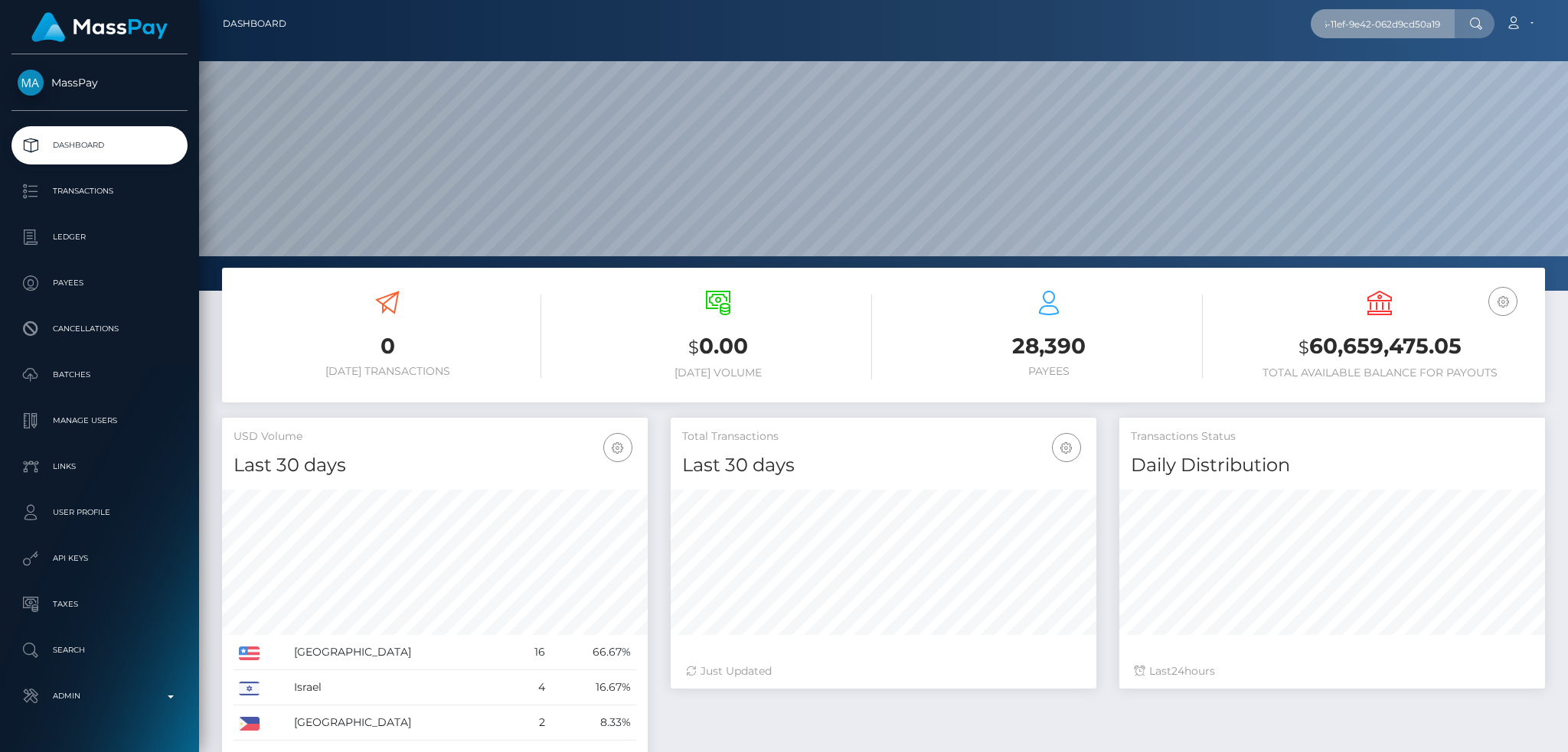
scroll to position [272, 425]
type input "3c245787-1d16-11ef-9e42-062d9cd50a19"
click at [1385, 80] on link "Laimar Sosa" at bounding box center [1371, 80] width 123 height 29
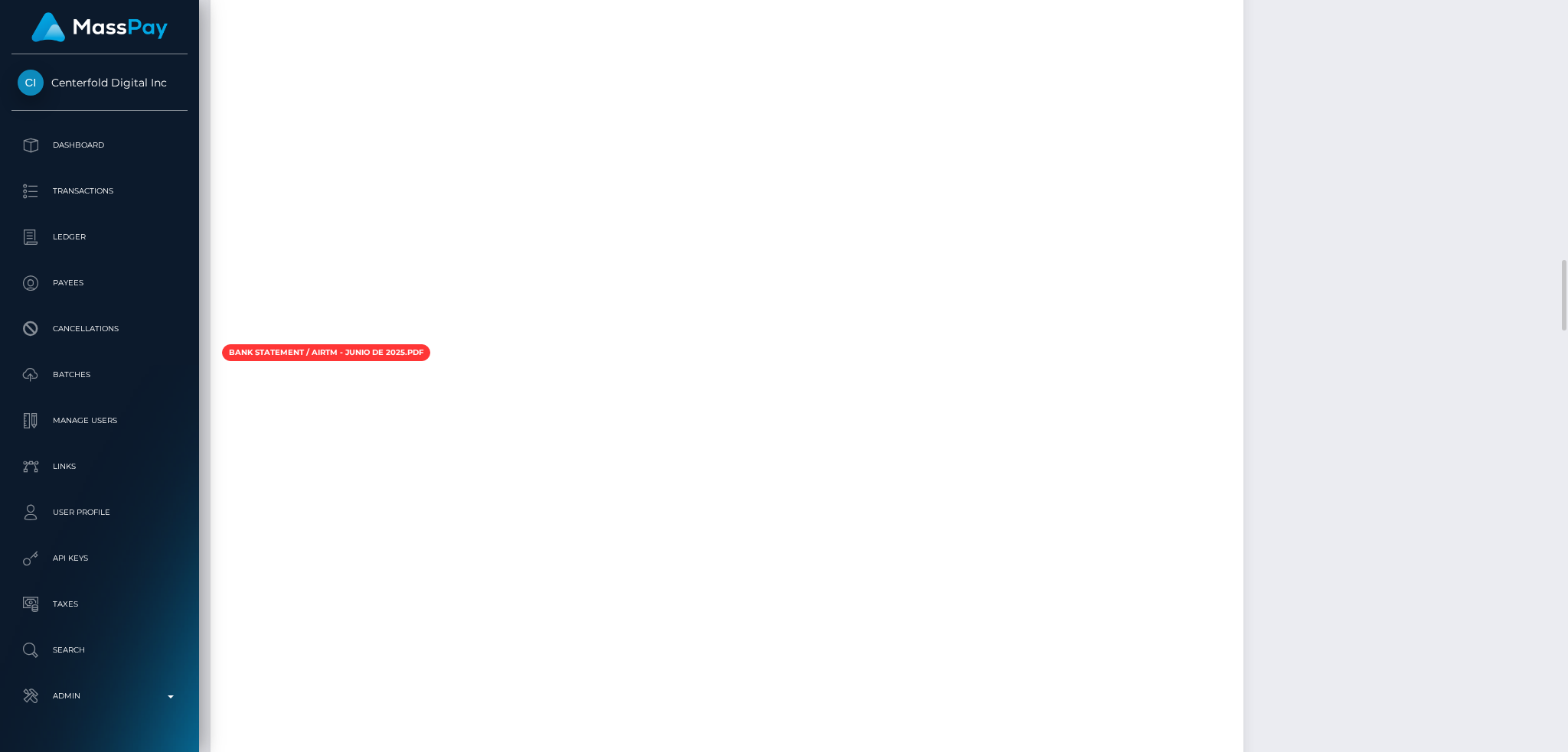
scroll to position [3265, 0]
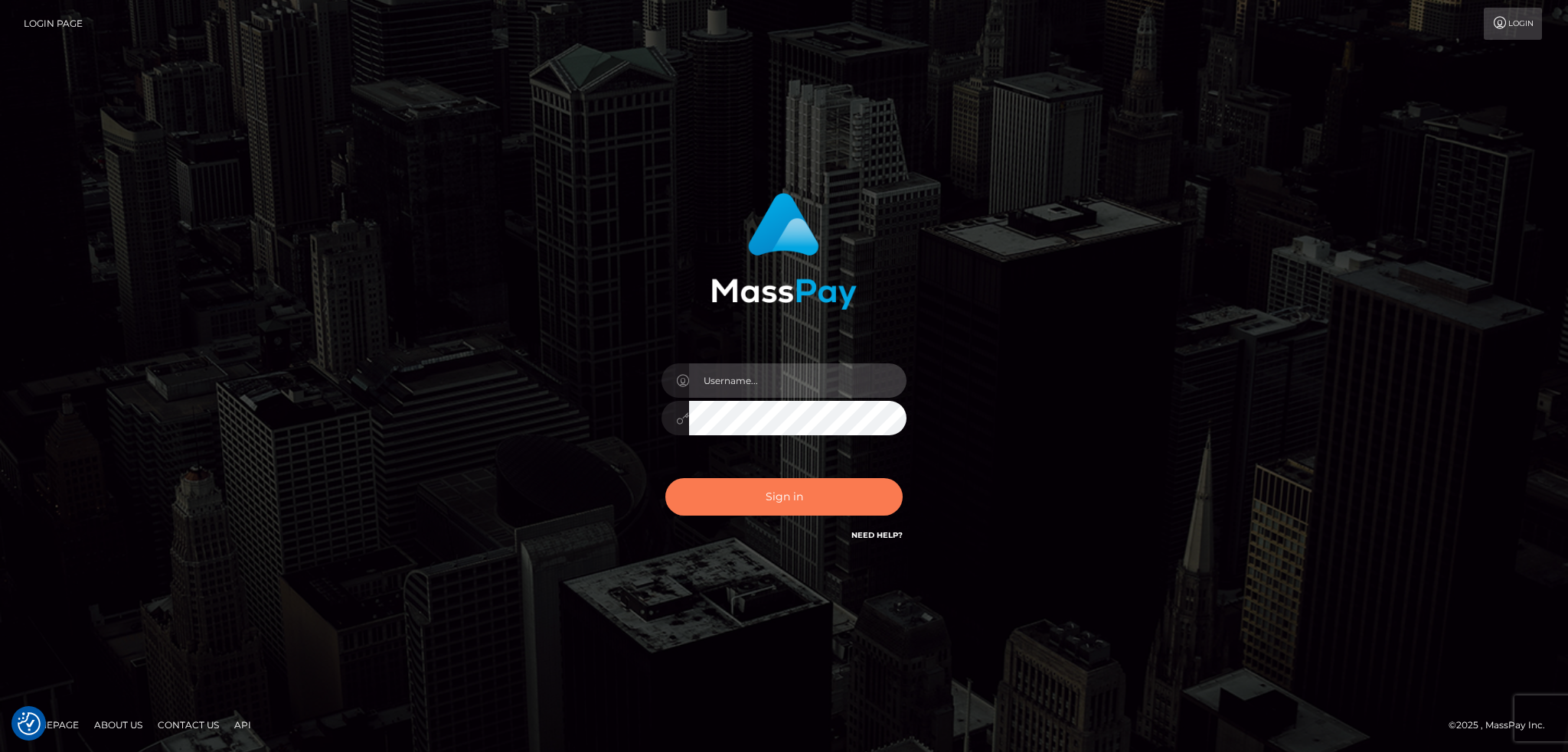
type input "alexstef"
click at [818, 491] on button "Sign in" at bounding box center [784, 497] width 237 height 38
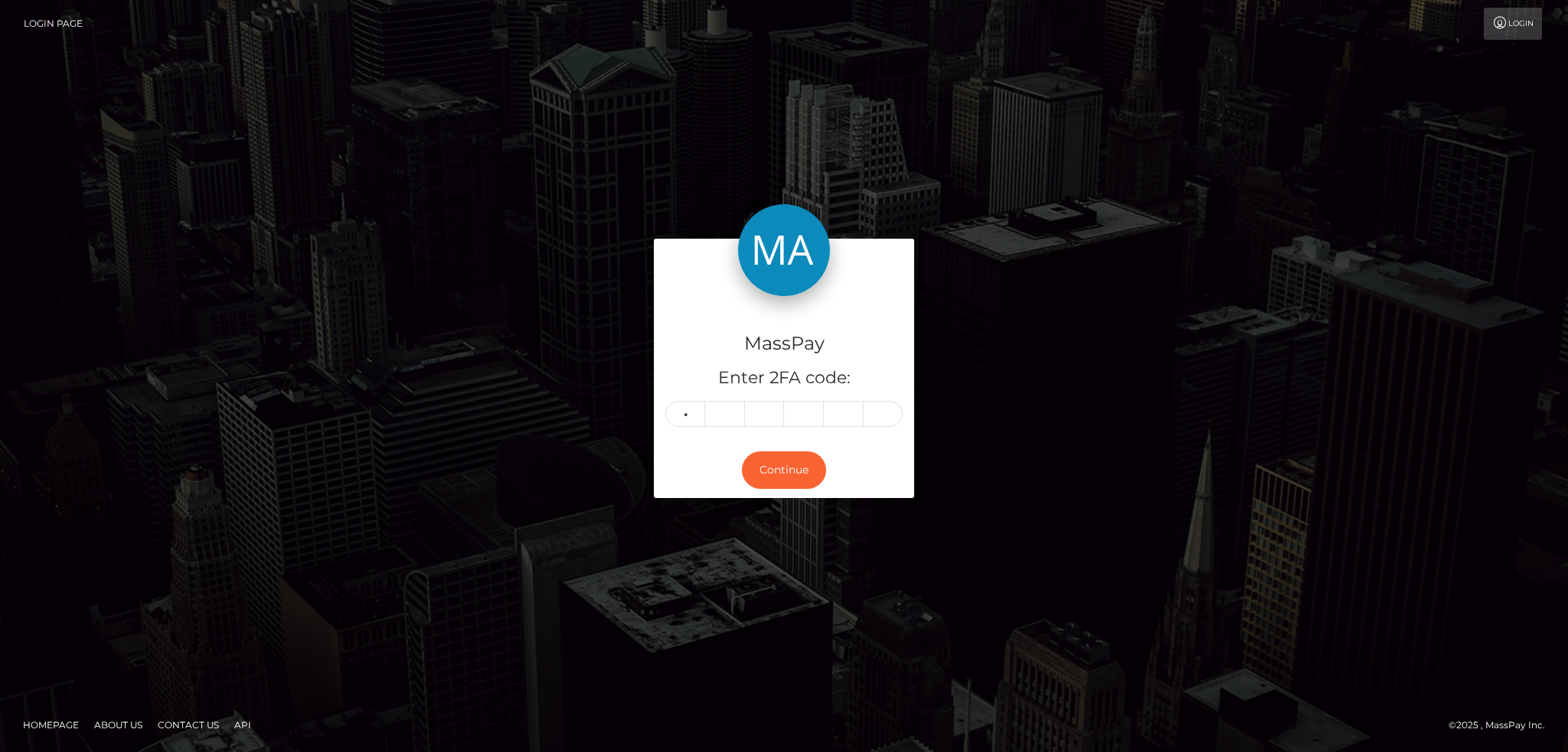
type input "3"
type input "5"
type input "2"
type input "8"
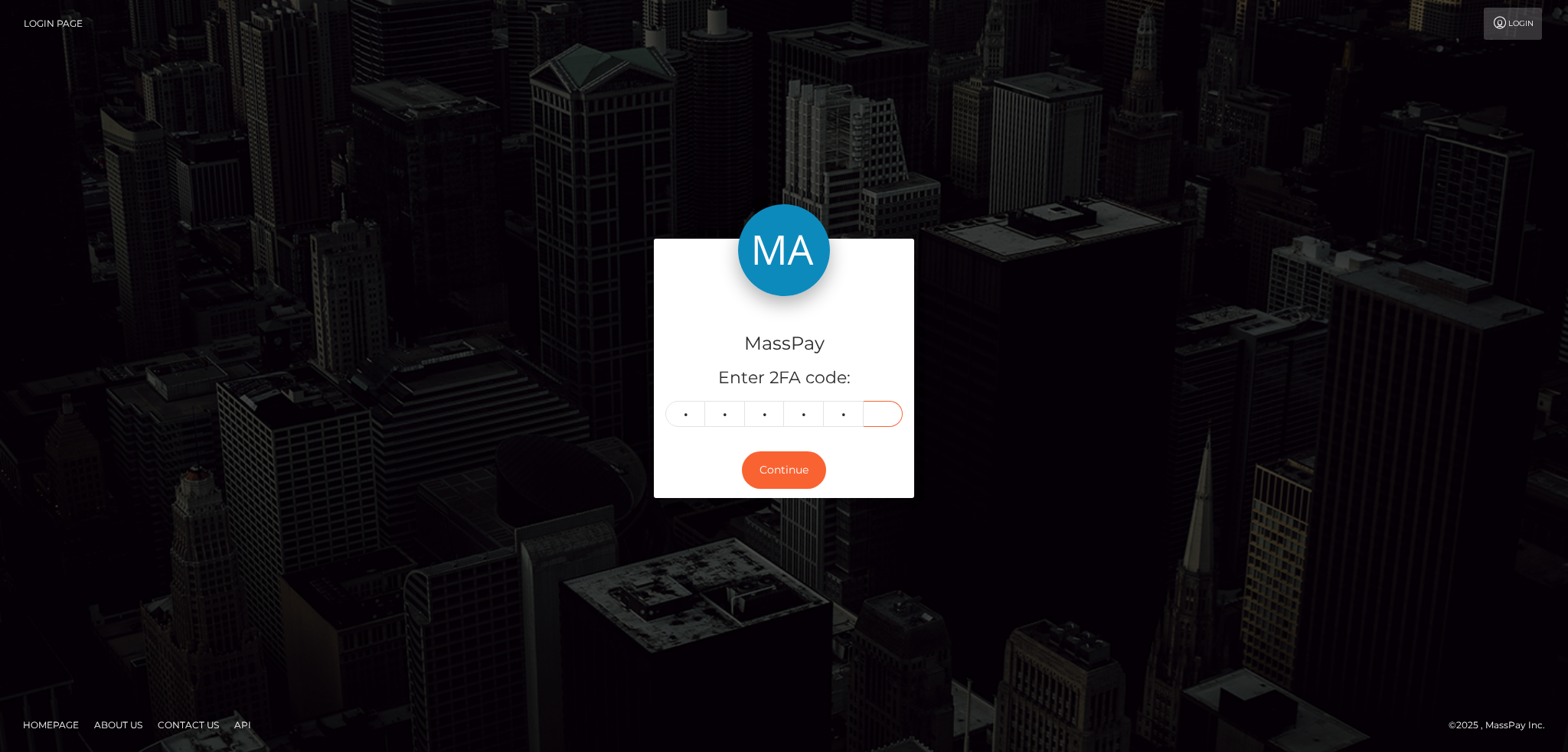
type input "2"
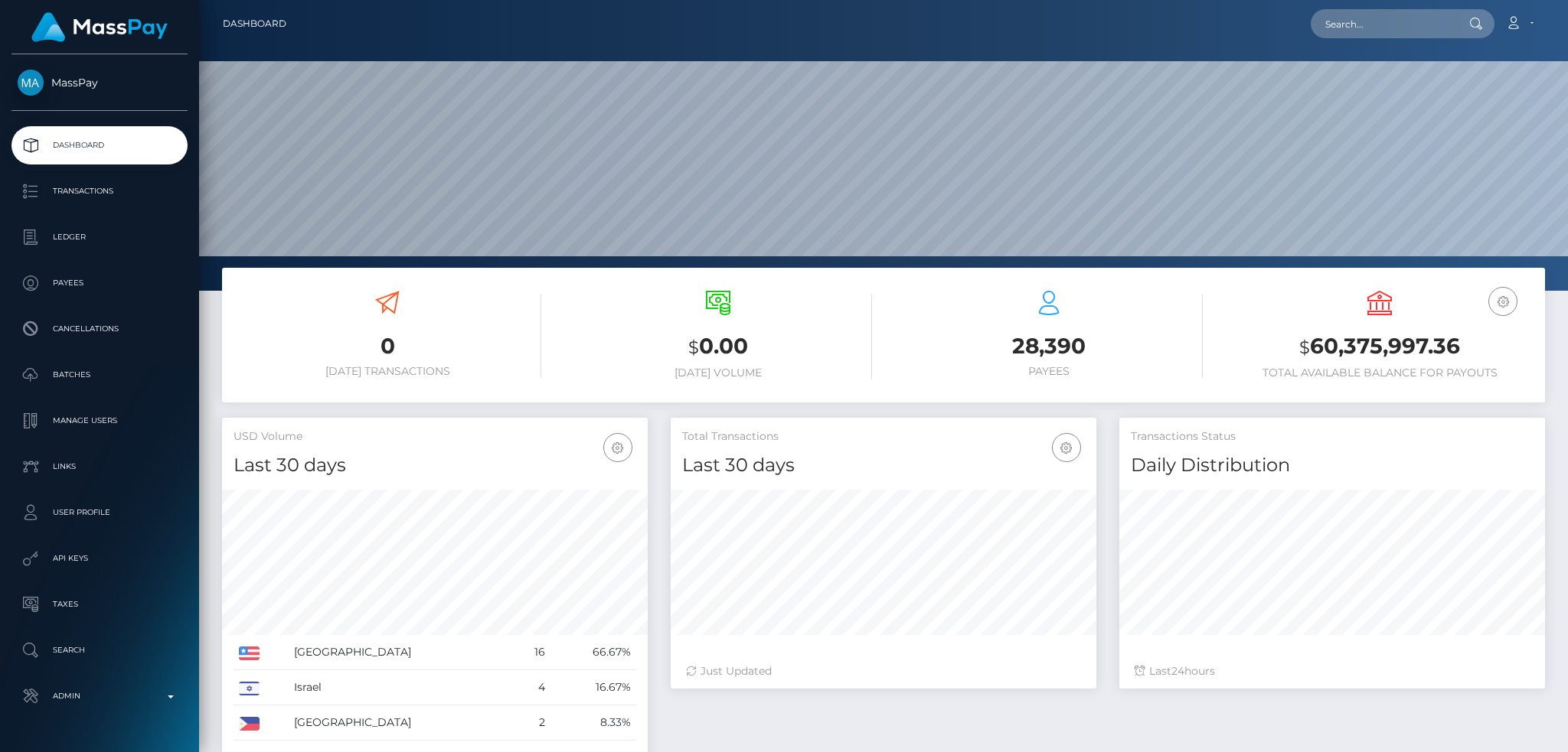
scroll to position [272, 425]
drag, startPoint x: 1316, startPoint y: 22, endPoint x: 1330, endPoint y: 24, distance: 14.1
click at [1319, 22] on input "text" at bounding box center [1382, 23] width 144 height 30
paste input "[EMAIL_ADDRESS][DOMAIN_NAME]"
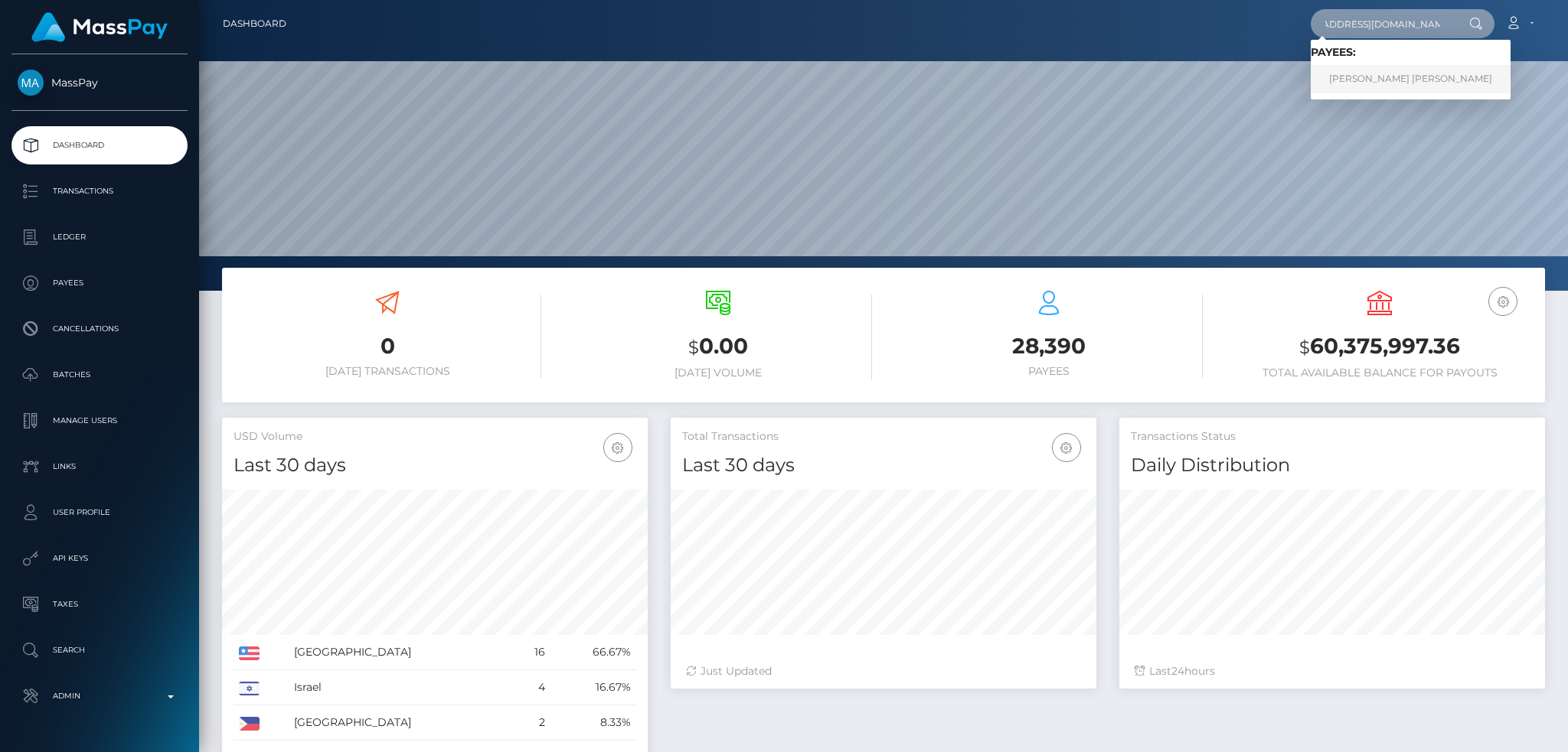
type input "[EMAIL_ADDRESS][DOMAIN_NAME]"
click at [1386, 85] on link "COURTNEY MAY SMITH" at bounding box center [1410, 80] width 199 height 29
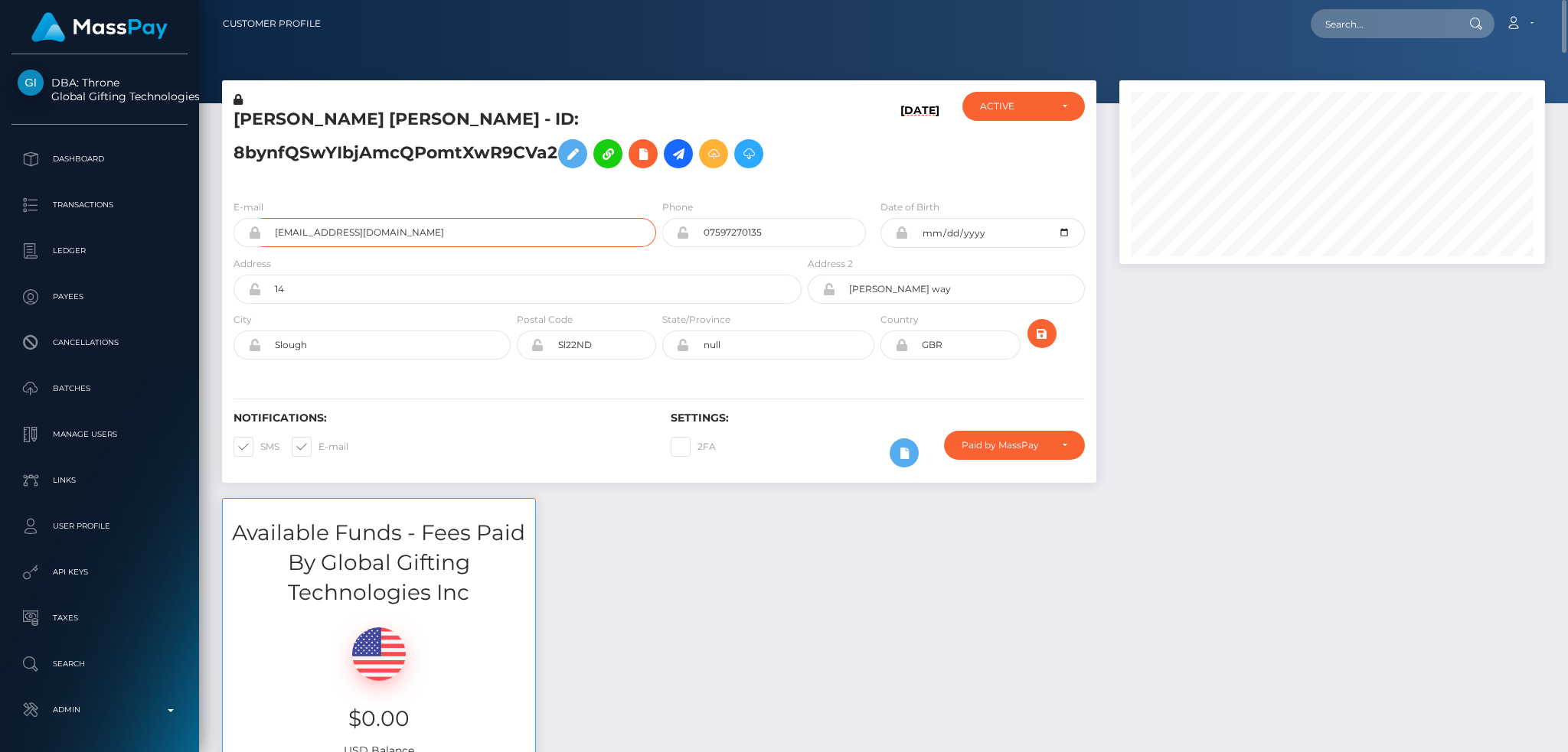
click at [488, 232] on input "[EMAIL_ADDRESS][DOMAIN_NAME]" at bounding box center [459, 232] width 395 height 30
click at [474, 154] on h5 "[PERSON_NAME] [PERSON_NAME] - ID: 8bynfQSwYIbjAmcQPomtXwR9CVa2" at bounding box center [513, 142] width 560 height 68
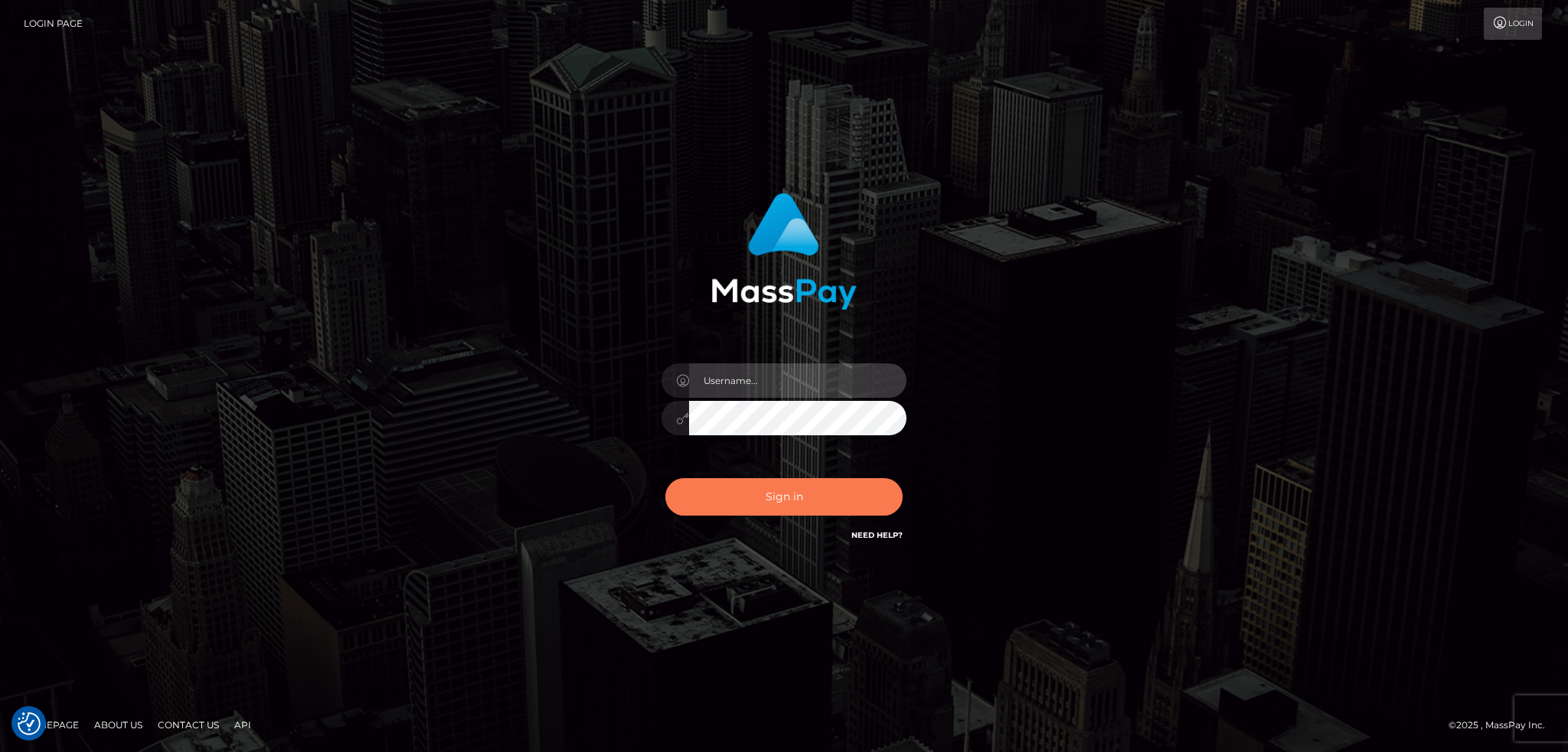
type input "alexstef"
click at [788, 487] on button "Sign in" at bounding box center [784, 497] width 237 height 38
type input "alexstef"
click at [760, 495] on button "Sign in" at bounding box center [784, 497] width 237 height 38
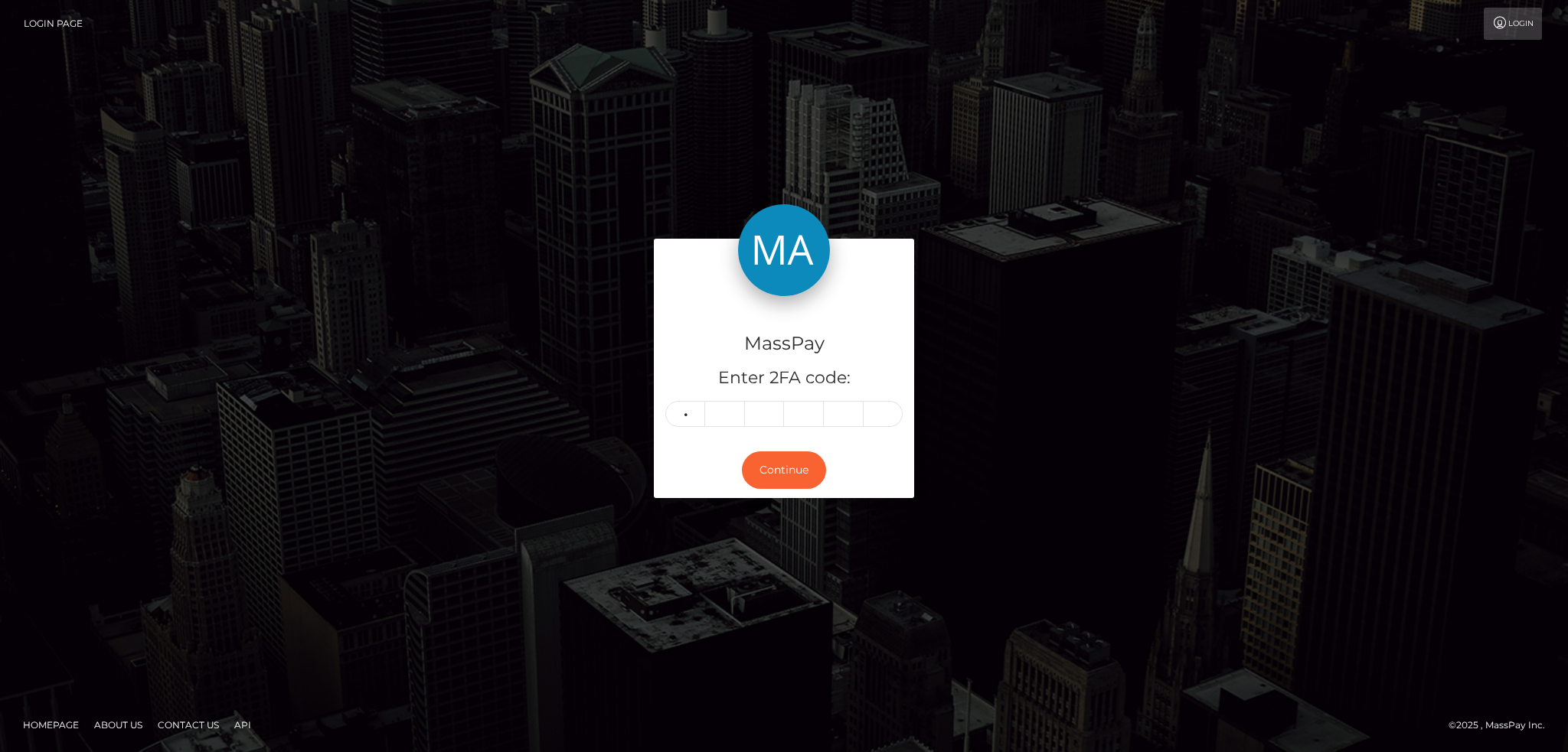
type input "4"
type input "9"
type input "3"
type input "9"
type input "0"
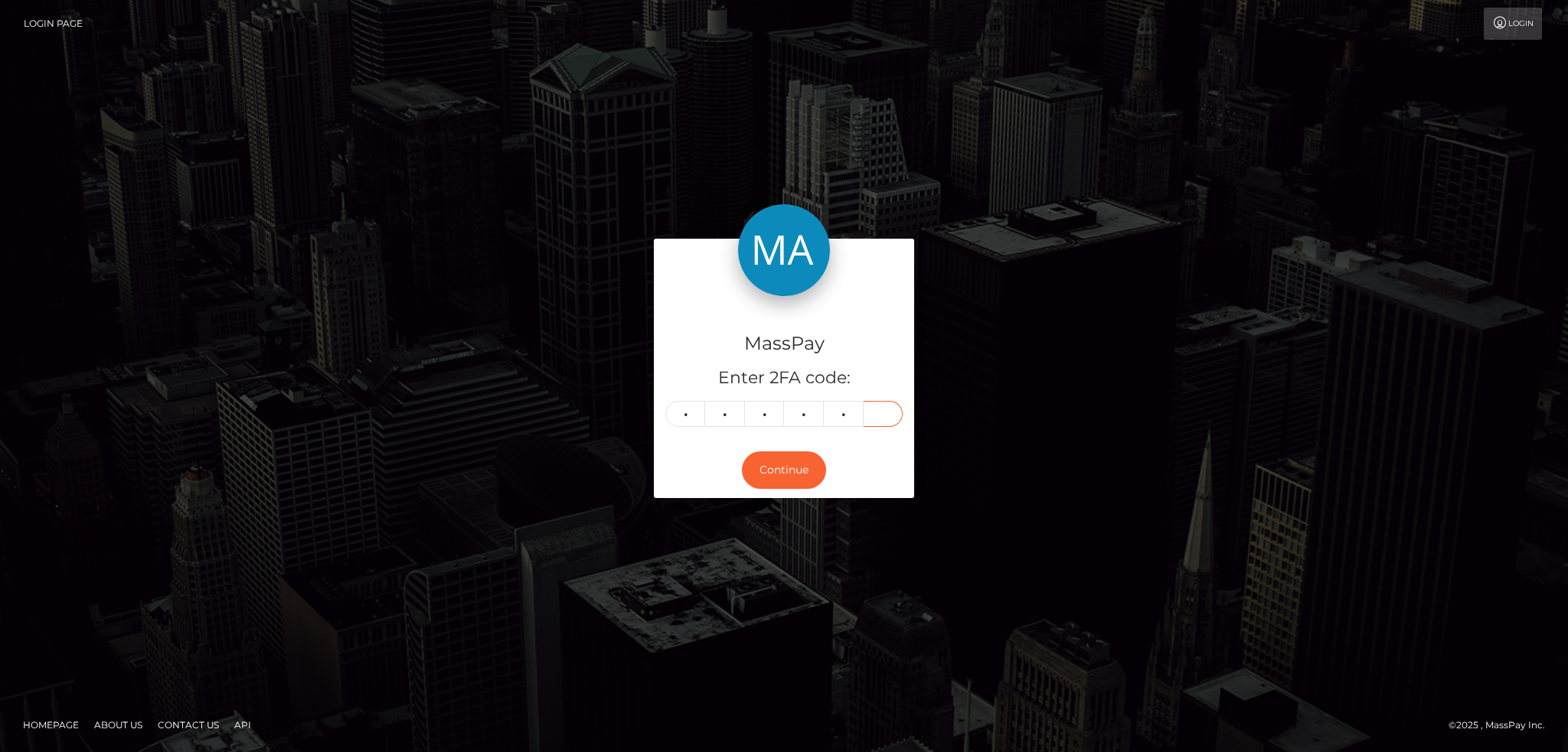
type input "5"
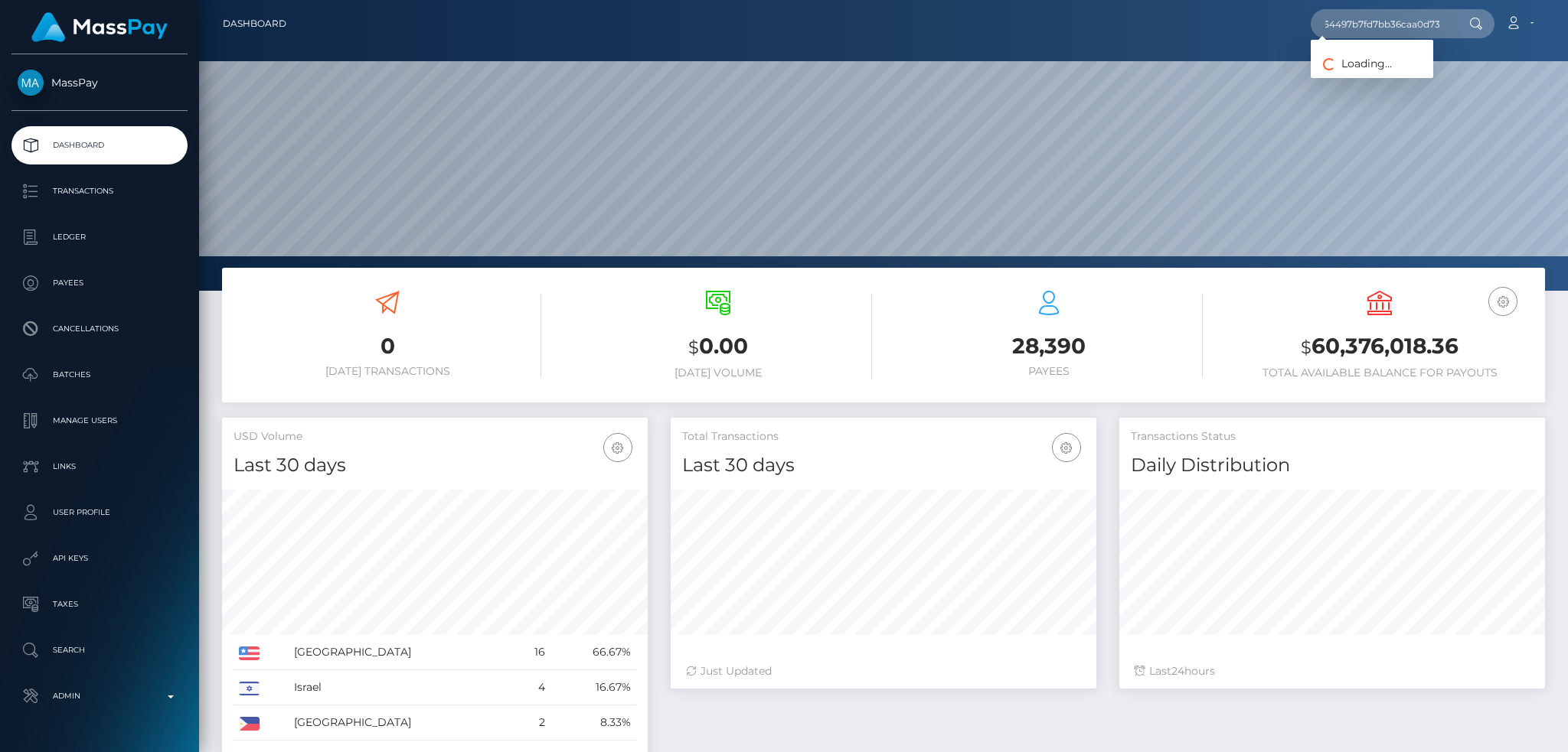
scroll to position [272, 425]
type input "ccec5d42b5754497b7fd7bb36caa0d73"
click at [1360, 91] on link "Story Machine LLC (Whop Inc - )" at bounding box center [1403, 80] width 184 height 29
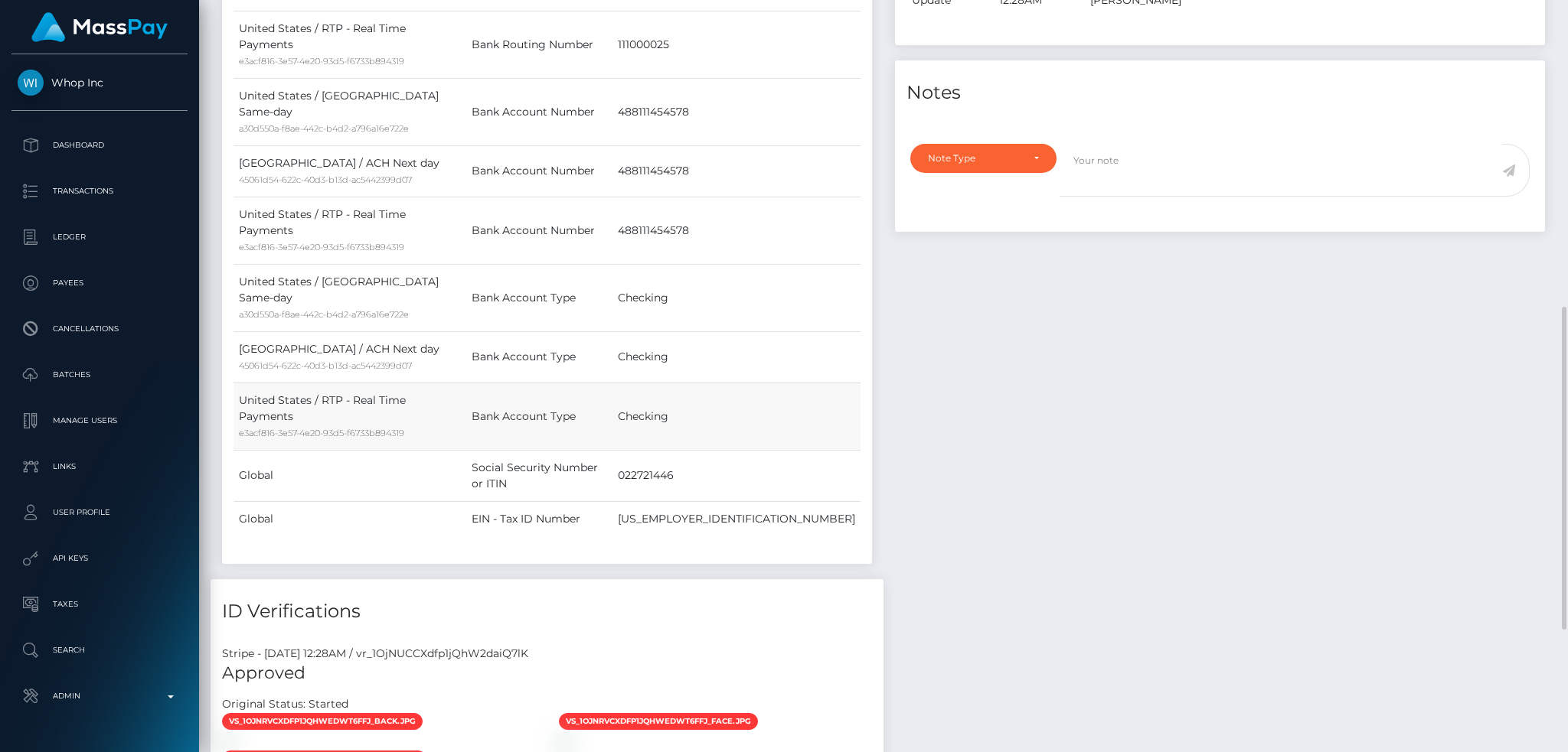
scroll to position [1000, 0]
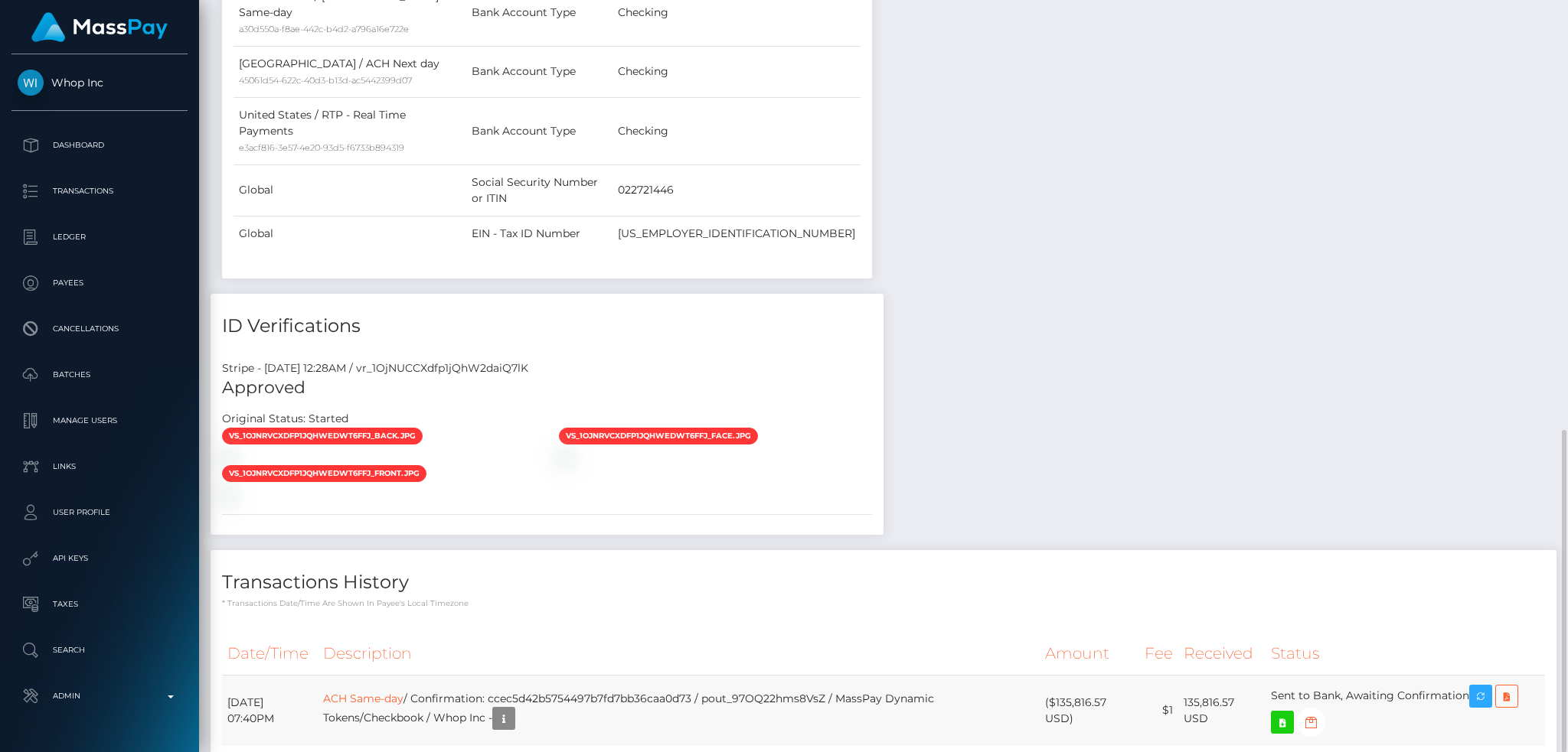
click at [814, 675] on td "ACH Same-day / Confirmation: ccec5d42b5754497b7fd7bb36caa0d73 / pout_97OQ22hms8…" at bounding box center [678, 711] width 722 height 72
drag, startPoint x: 878, startPoint y: 586, endPoint x: 756, endPoint y: 587, distance: 122.0
click at [756, 675] on td "ACH Same-day / Confirmation: ccec5d42b5754497b7fd7bb36caa0d73 / pout_97OQ22hms8…" at bounding box center [678, 711] width 722 height 72
copy td "pout_97OQ22hms8VsZ"
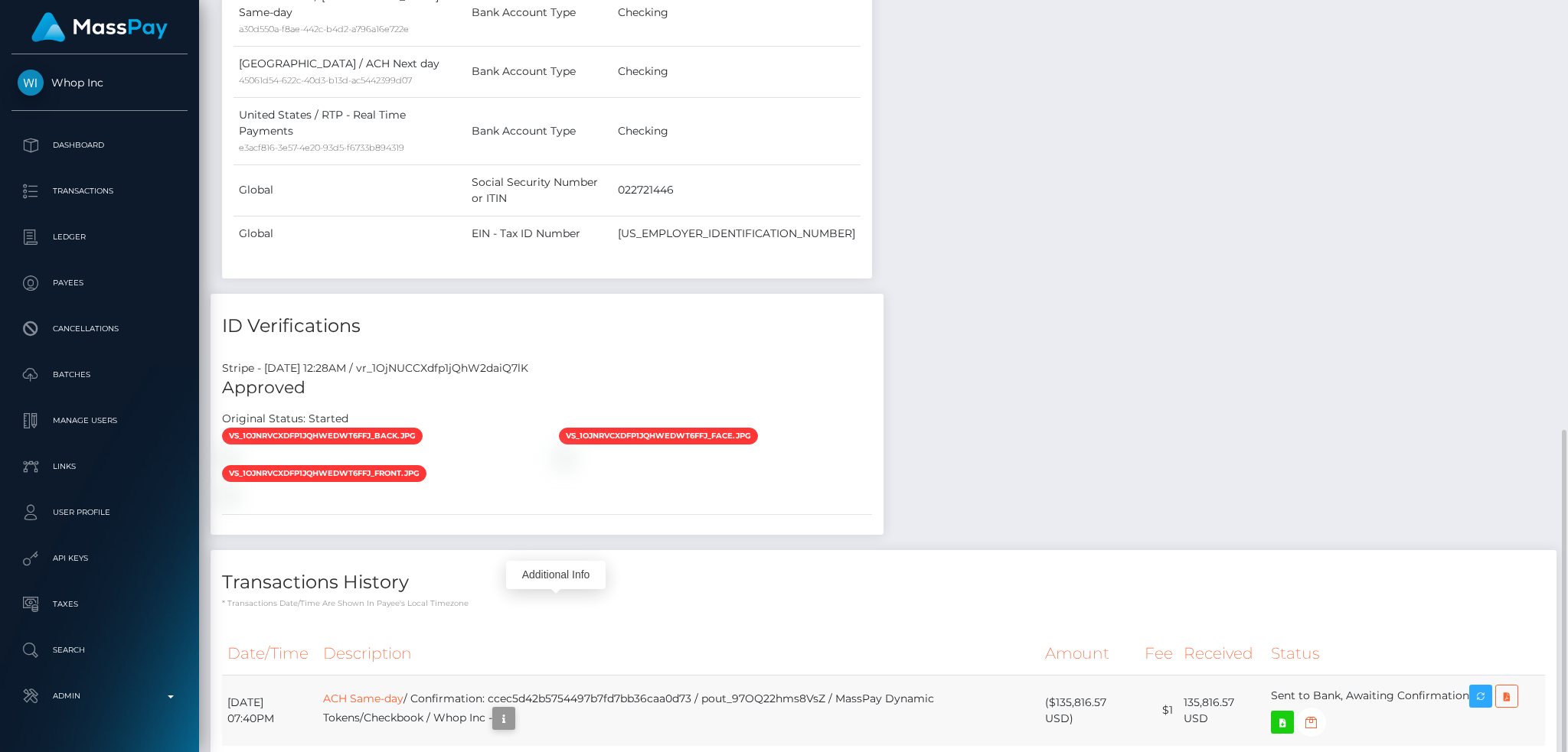
click at [513, 709] on icon "button" at bounding box center [504, 718] width 19 height 19
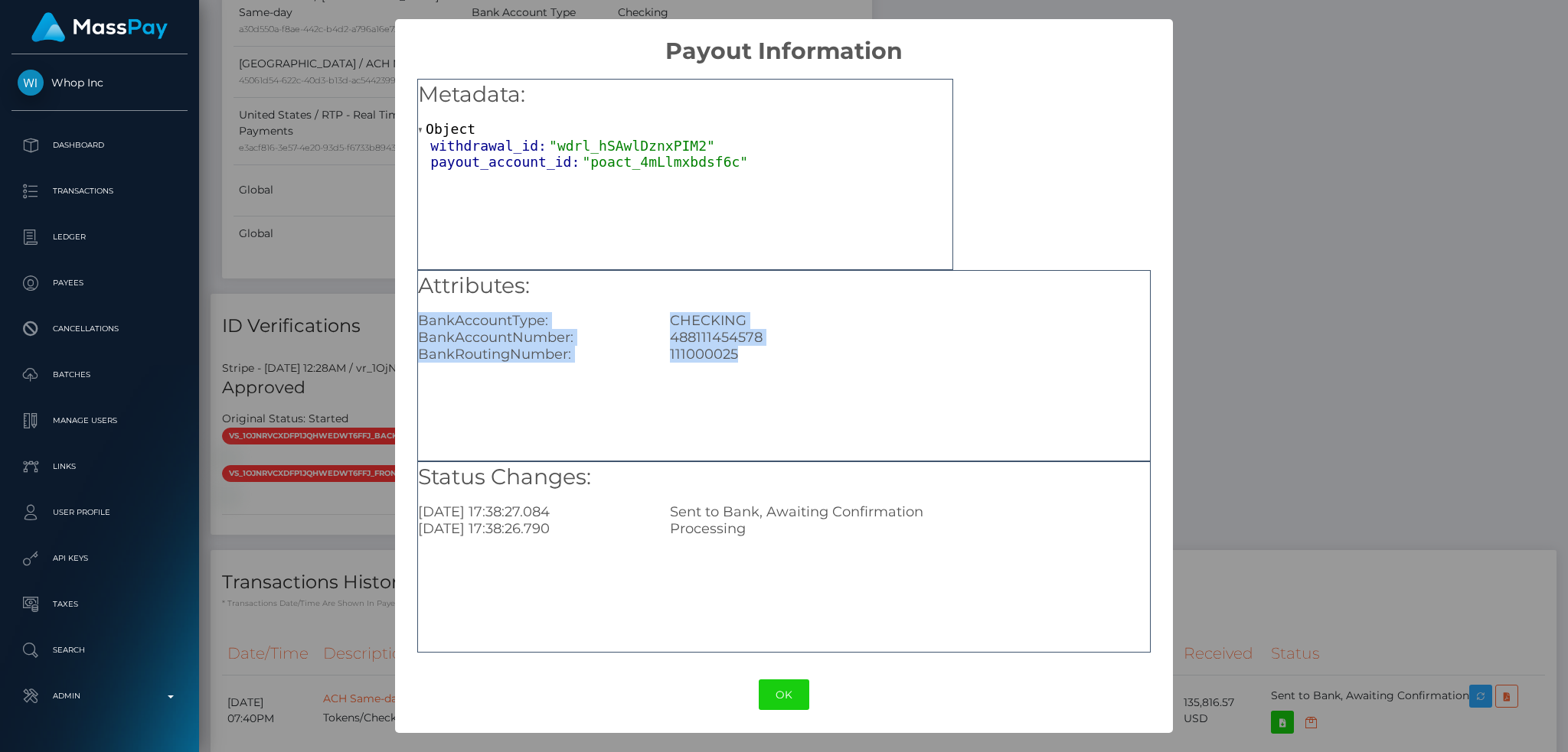
drag, startPoint x: 742, startPoint y: 354, endPoint x: 419, endPoint y: 320, distance: 324.8
click at [419, 320] on div "Attributes: BankAccountType: CHECKING BankAccountNumber: 488111454578 BankRouti…" at bounding box center [784, 317] width 732 height 93
copy div "BankAccountType: CHECKING BankAccountNumber: 488111454578 BankRoutingNumber: 11…"
click at [1223, 236] on div "× Payout Information Metadata: Object withdrawal_id: "wdrl_hSAwlDznxPIM2" payou…" at bounding box center [784, 376] width 1568 height 752
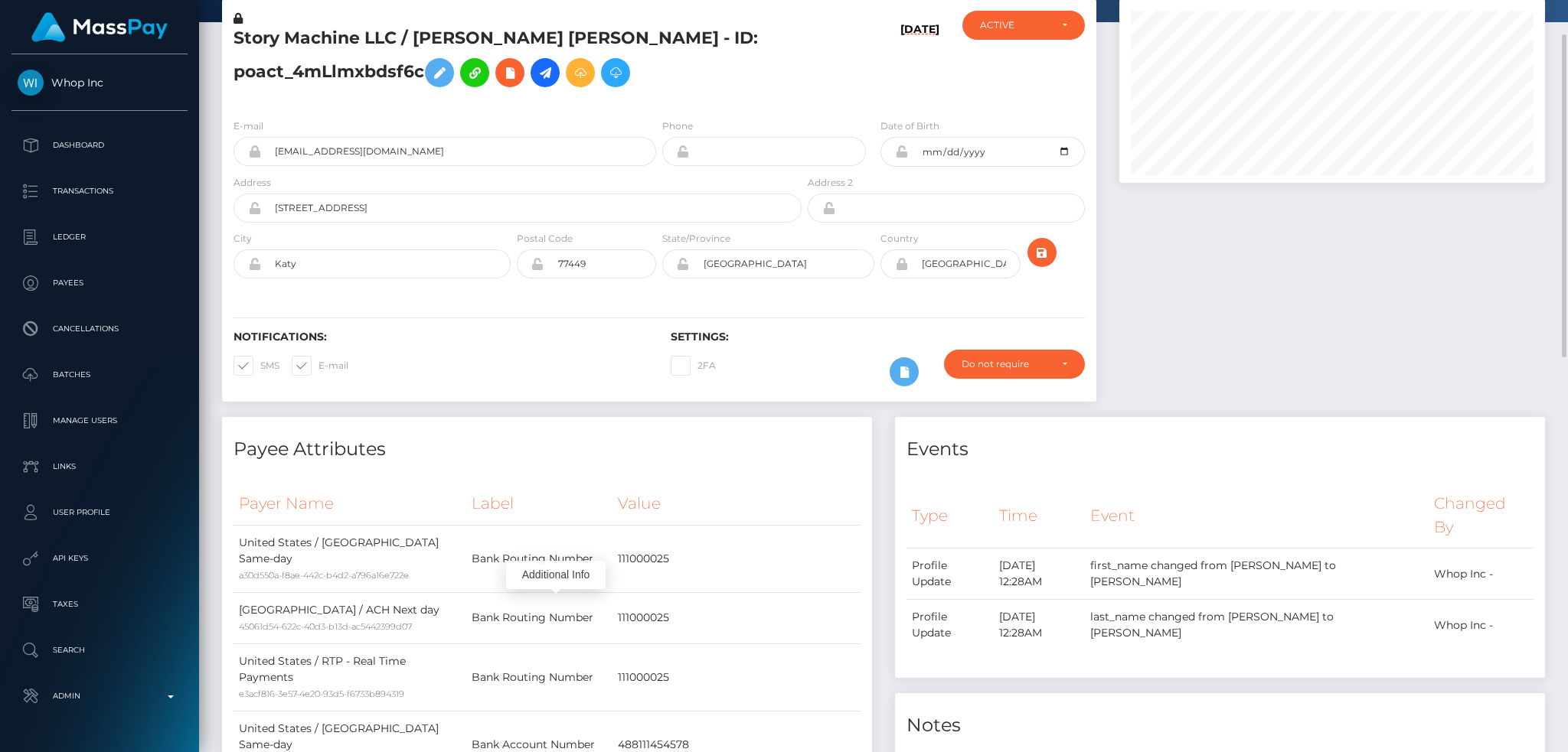
scroll to position [0, 0]
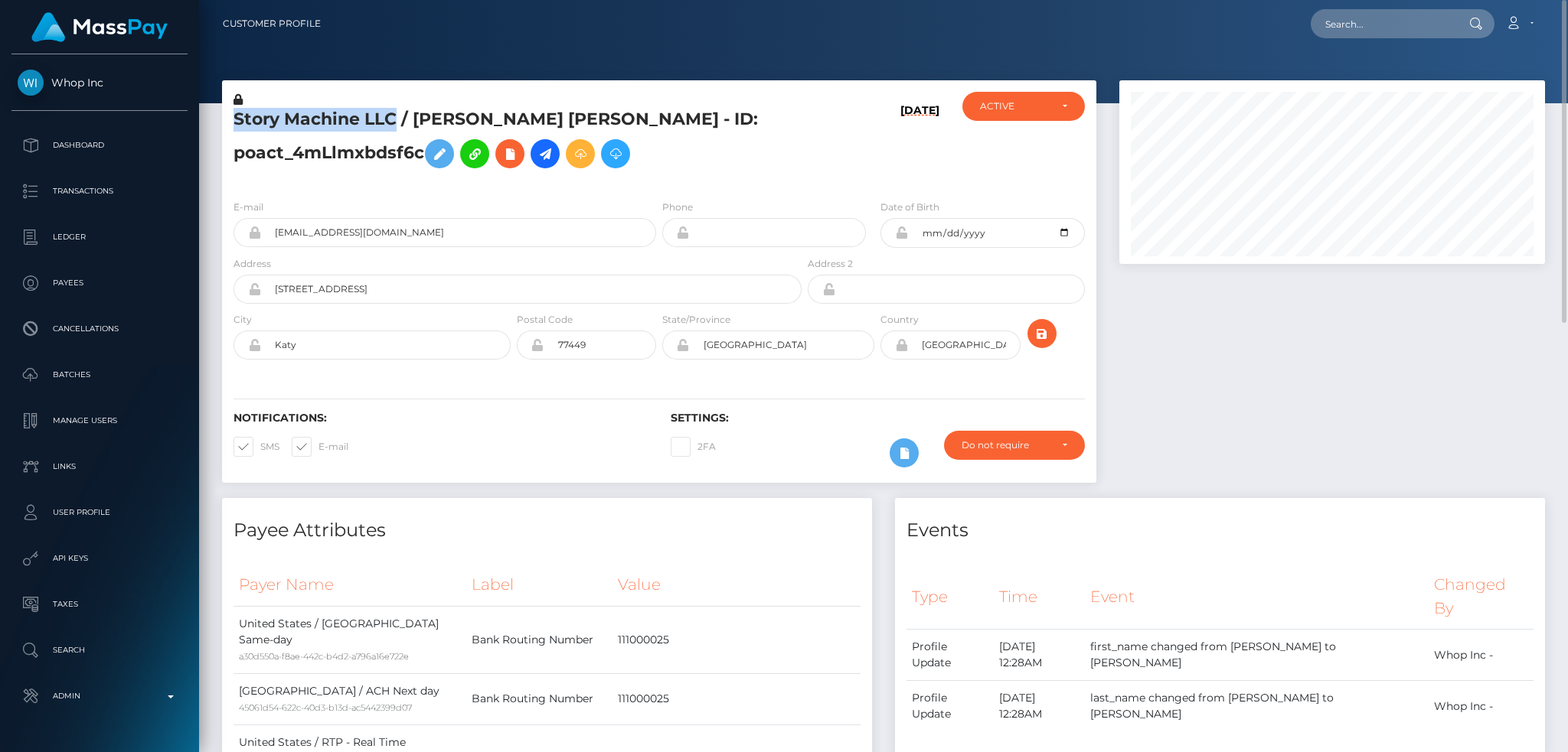
drag, startPoint x: 395, startPoint y: 116, endPoint x: 223, endPoint y: 123, distance: 172.1
click at [223, 123] on div "Story Machine LLC / SEAN THOMAS SWEENEY - ID: poact_4mLlmxbdsf6c" at bounding box center [513, 139] width 582 height 96
copy h5 "Story Machine LLC"
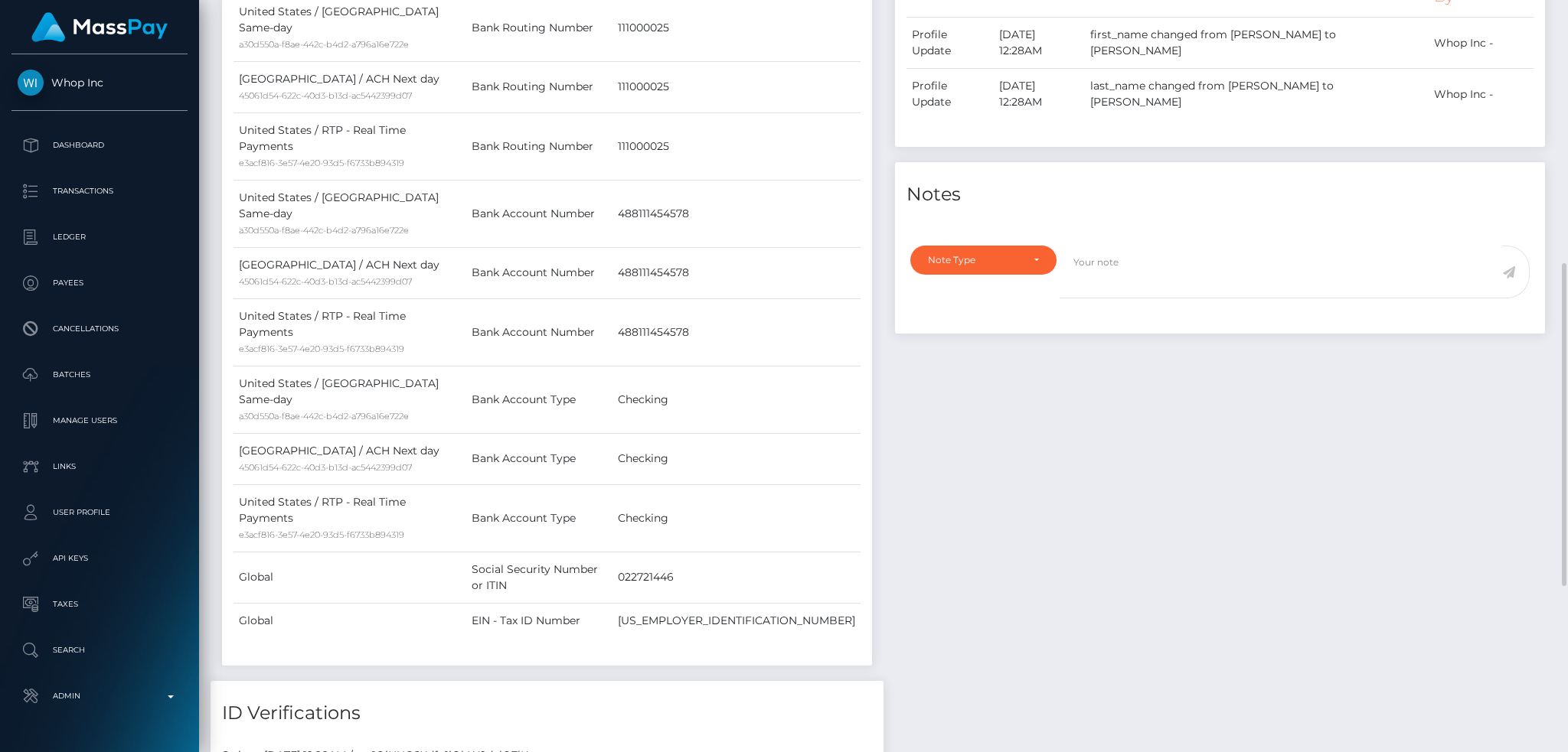
scroll to position [1000, 0]
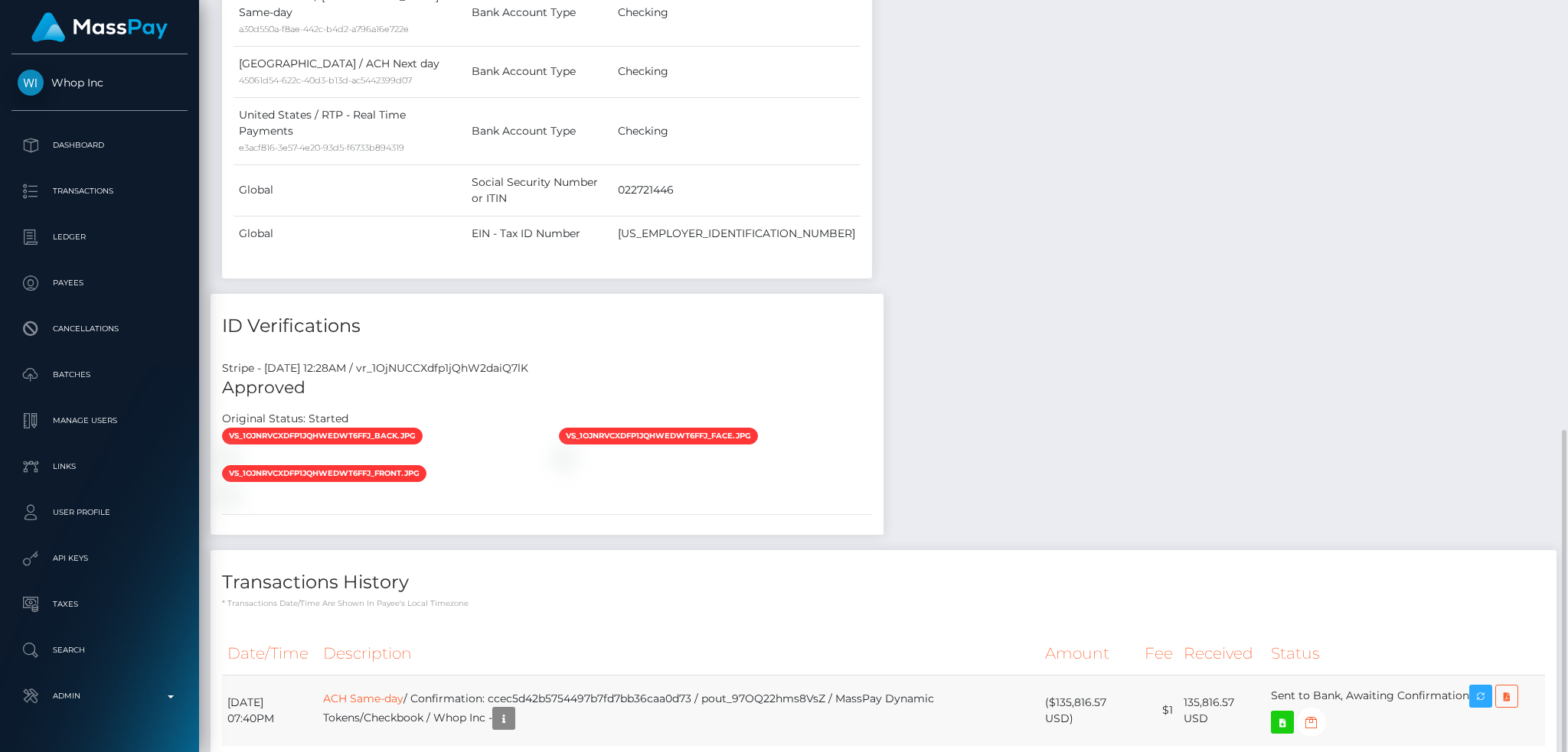
click at [1217, 675] on td "135,816.57 USD" at bounding box center [1222, 711] width 88 height 72
copy td "135,816.57"
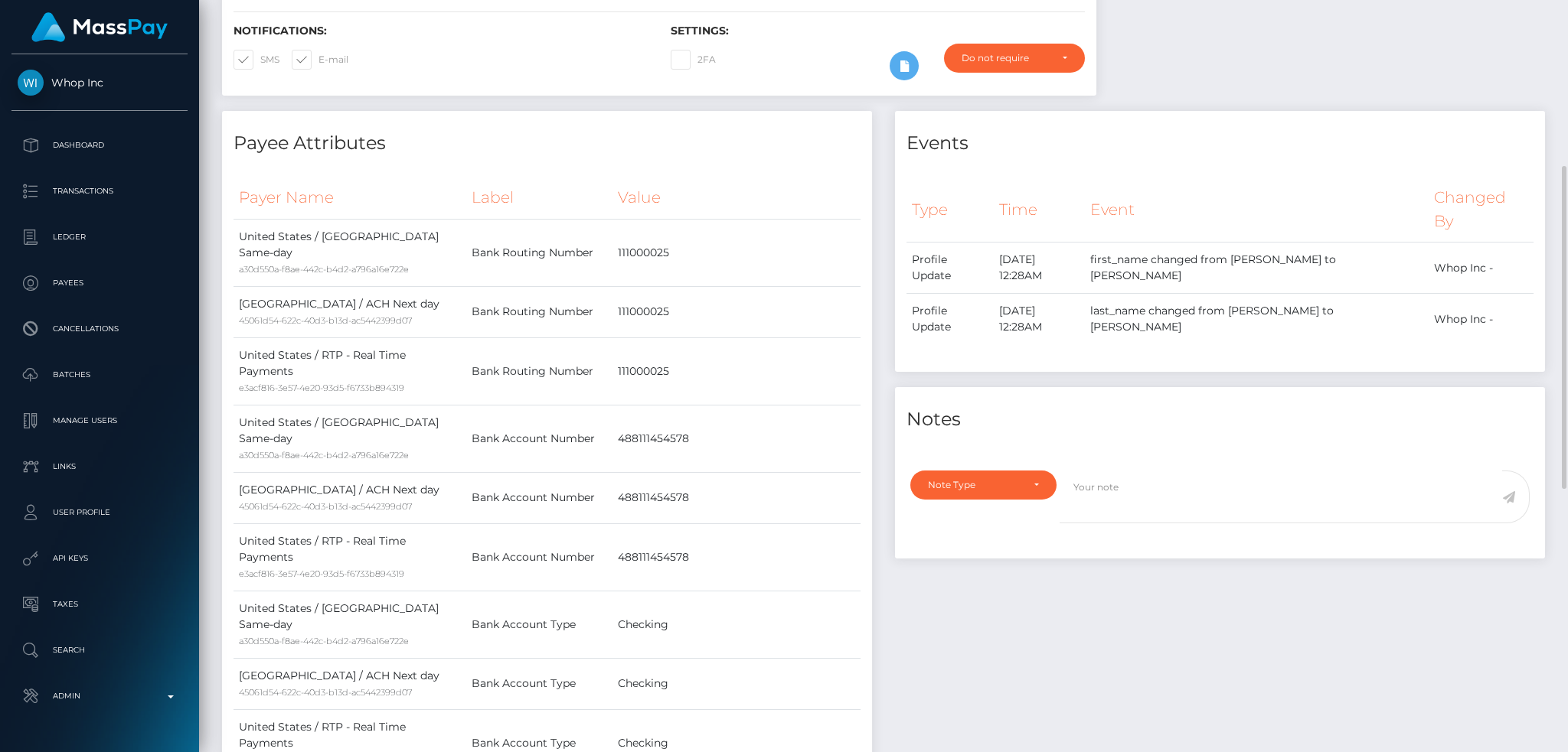
scroll to position [0, 0]
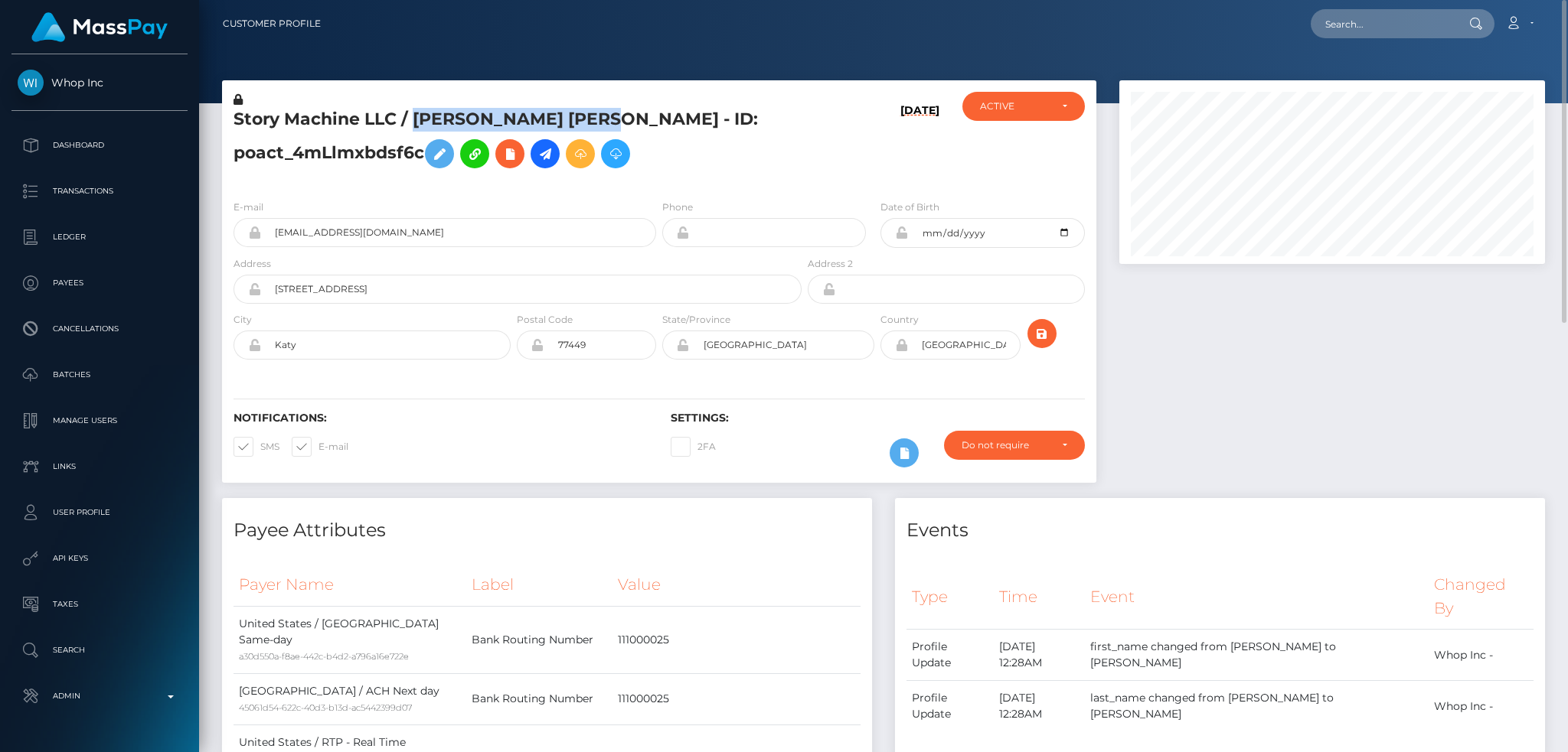
copy h5 "SEAN THOMAS SWEENEY"
drag, startPoint x: 414, startPoint y: 118, endPoint x: 638, endPoint y: 109, distance: 224.2
click at [638, 109] on h5 "Story Machine LLC / SEAN THOMAS SWEENEY - ID: poact_4mLlmxbdsf6c" at bounding box center [513, 142] width 560 height 68
